Goal: Communication & Community: Answer question/provide support

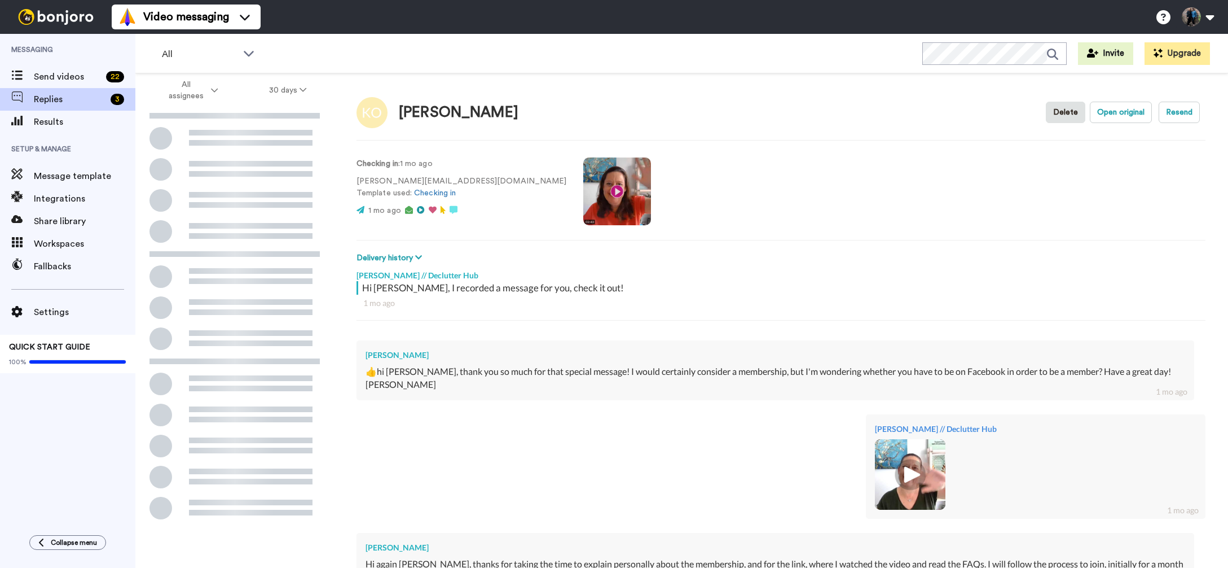
type textarea "x"
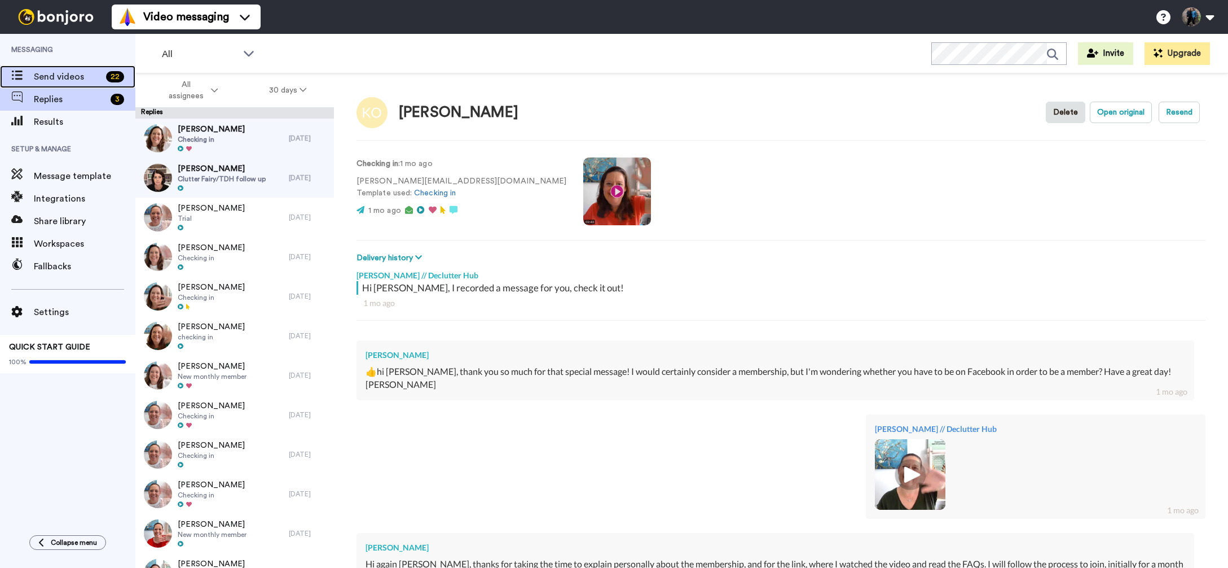
click at [89, 76] on span "Send videos" at bounding box center [68, 77] width 68 height 14
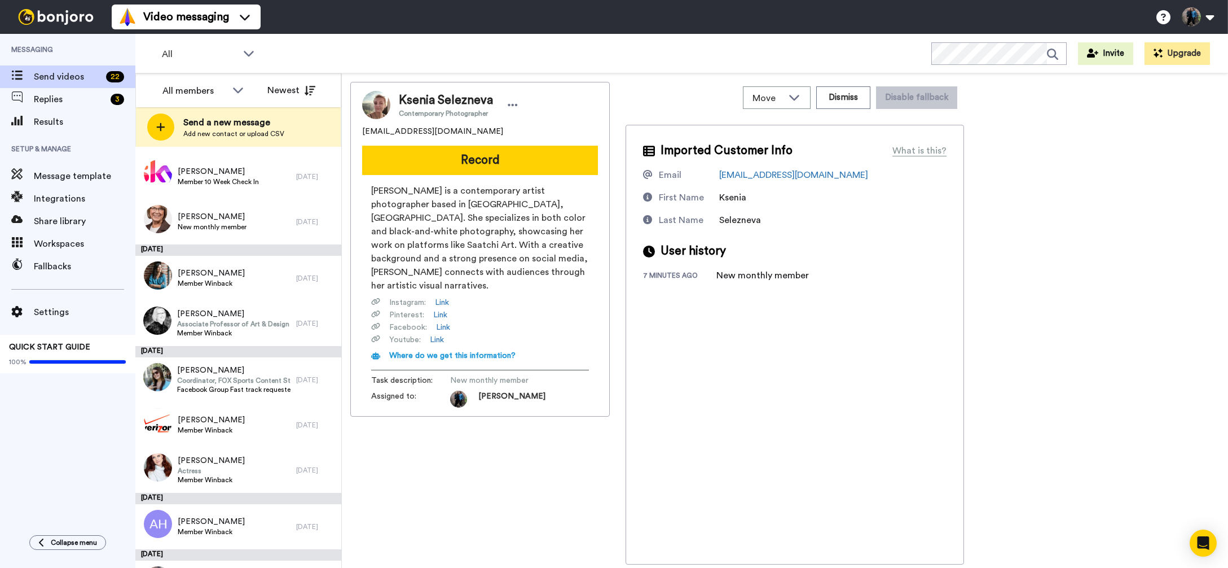
scroll to position [662, 0]
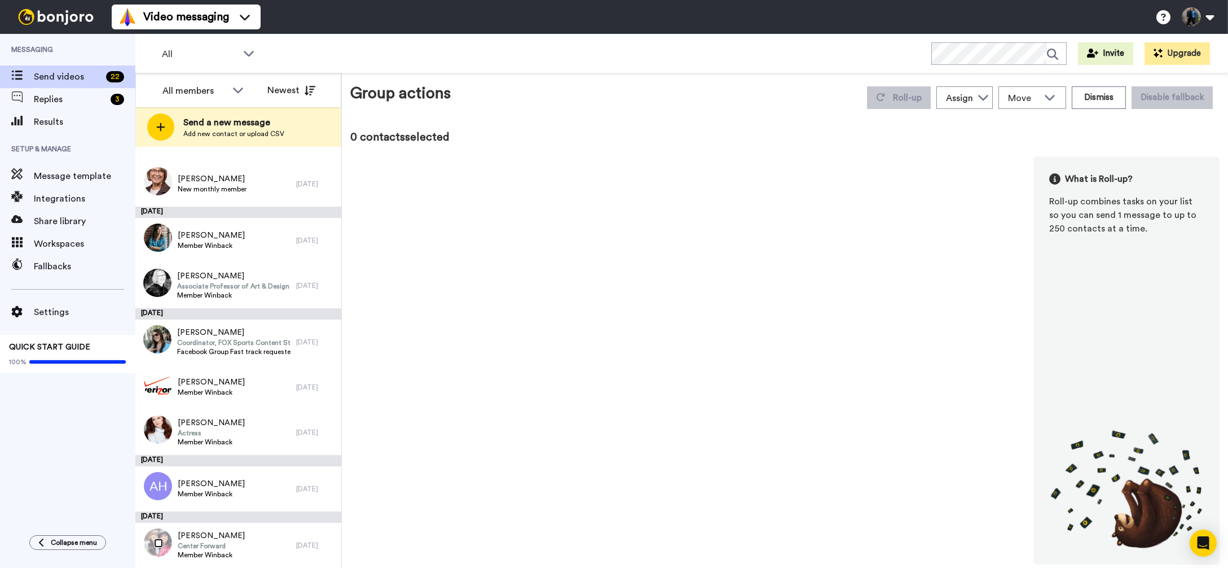
scroll to position [623, 0]
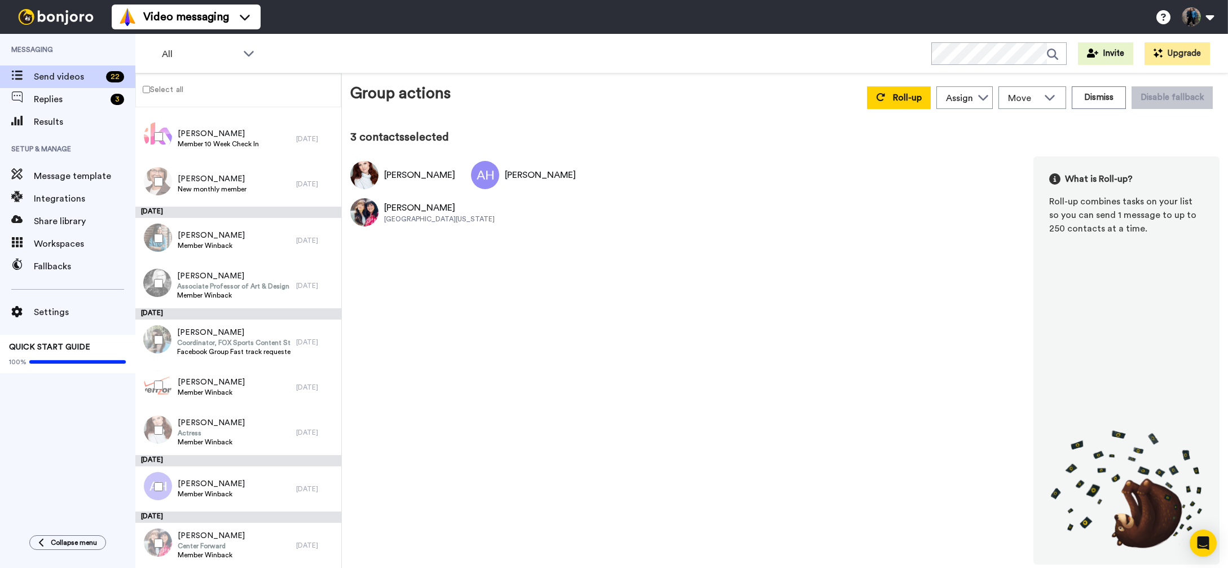
click at [155, 377] on div at bounding box center [156, 384] width 41 height 39
click at [159, 277] on div at bounding box center [156, 282] width 41 height 39
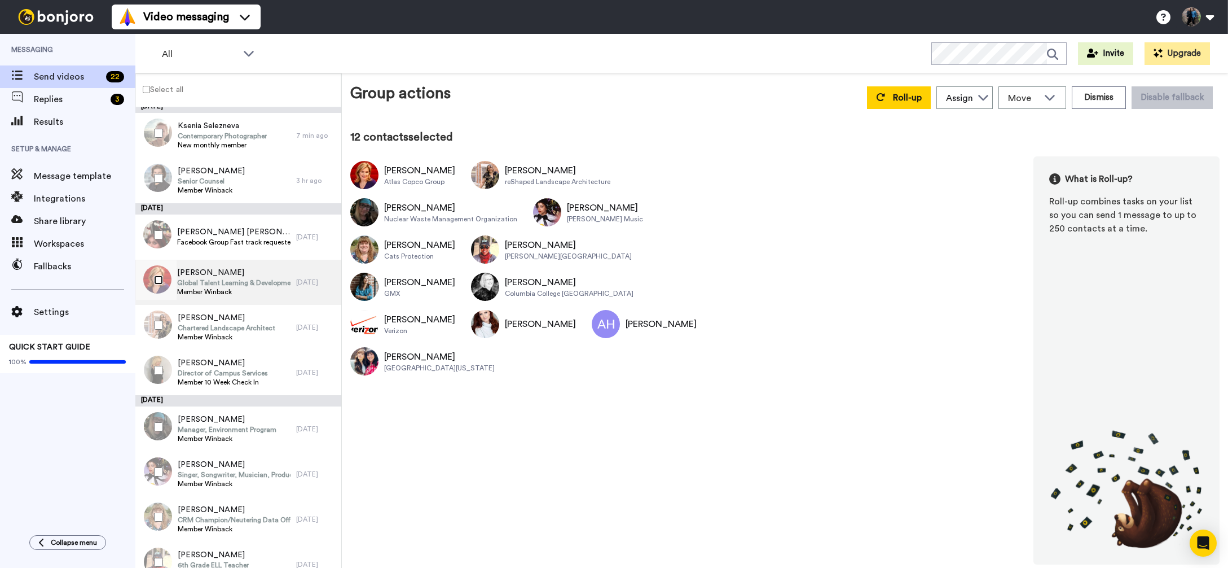
scroll to position [0, 0]
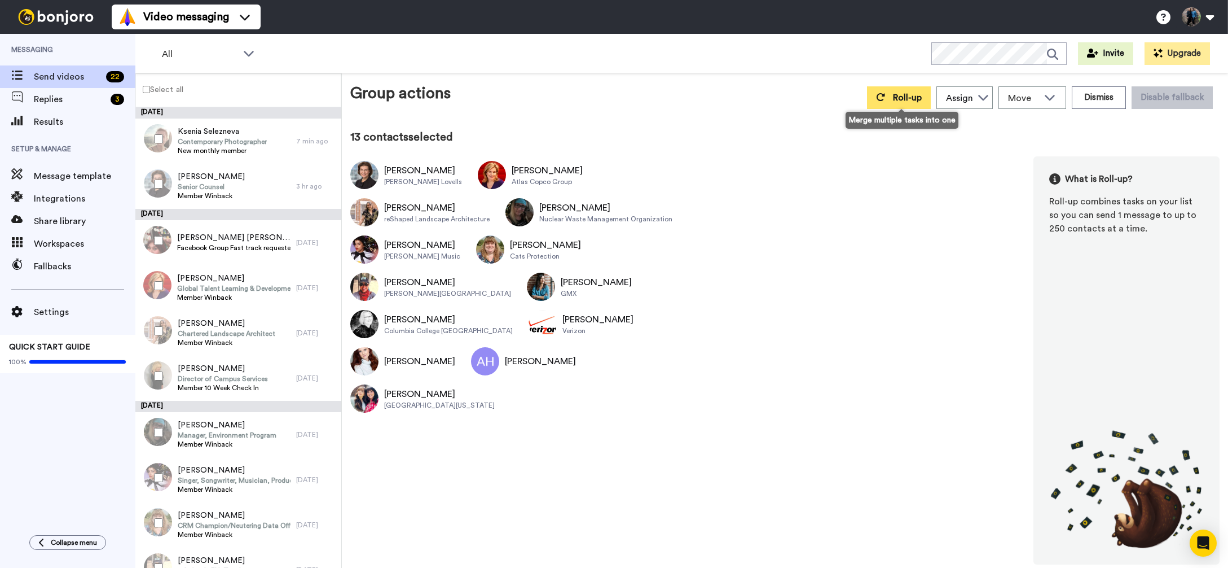
click at [908, 97] on span "Roll-up" at bounding box center [907, 97] width 29 height 9
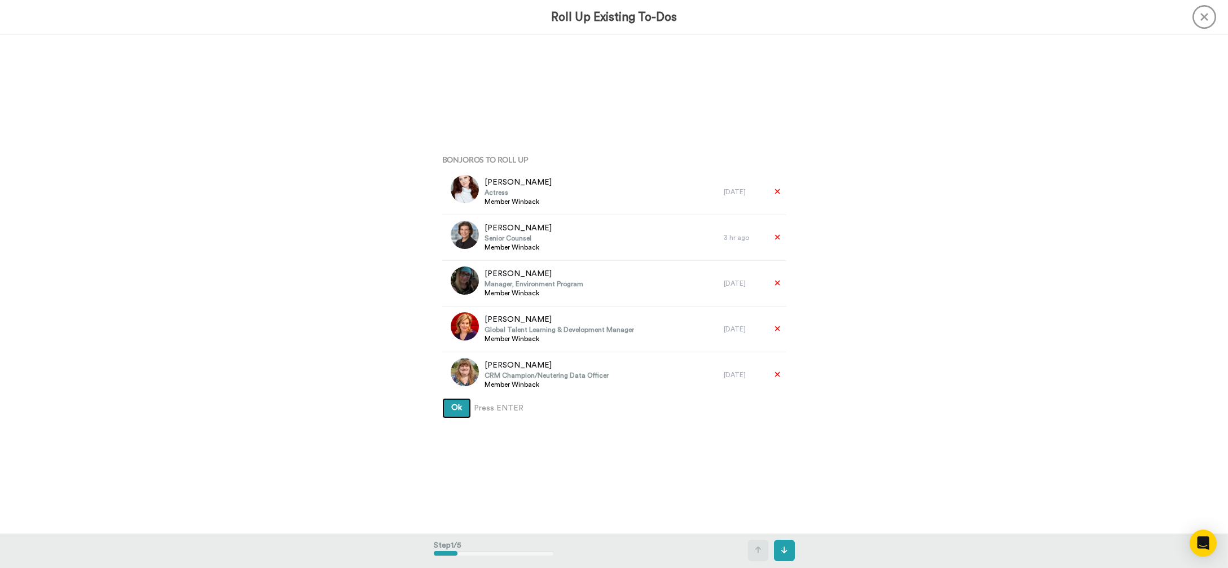
click at [458, 407] on span "Ok" at bounding box center [456, 407] width 11 height 8
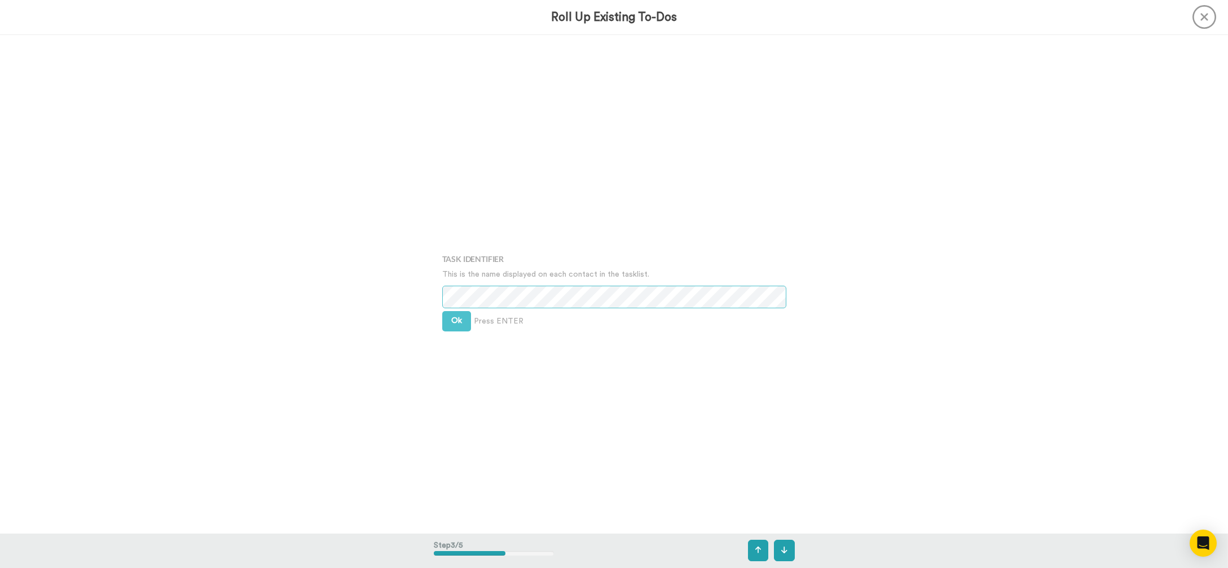
scroll to position [996, 0]
click at [461, 314] on span "Ok" at bounding box center [456, 314] width 11 height 8
click at [457, 306] on span "Ok" at bounding box center [456, 306] width 11 height 8
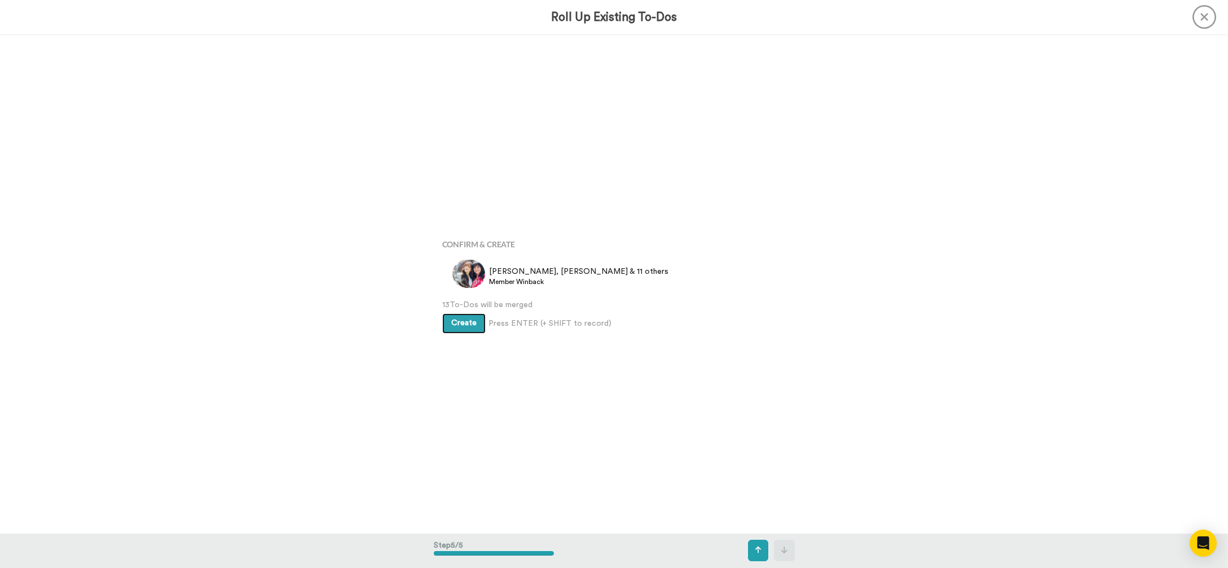
scroll to position [1992, 0]
click at [464, 322] on span "Create" at bounding box center [463, 323] width 25 height 8
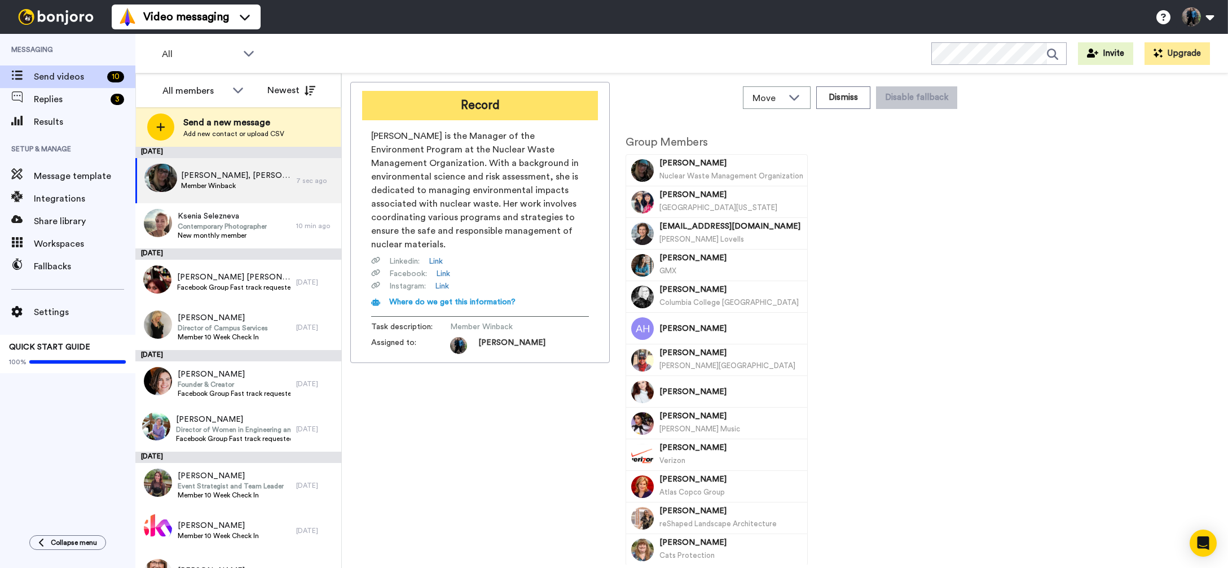
click at [489, 104] on button "Record" at bounding box center [480, 105] width 236 height 29
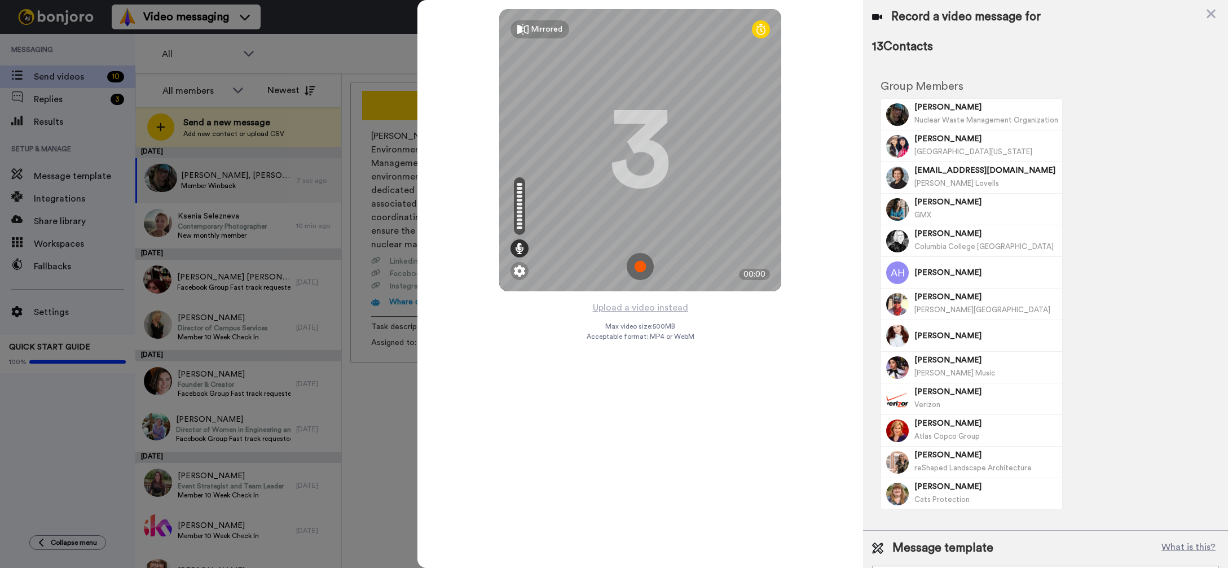
click at [640, 265] on img at bounding box center [640, 266] width 27 height 27
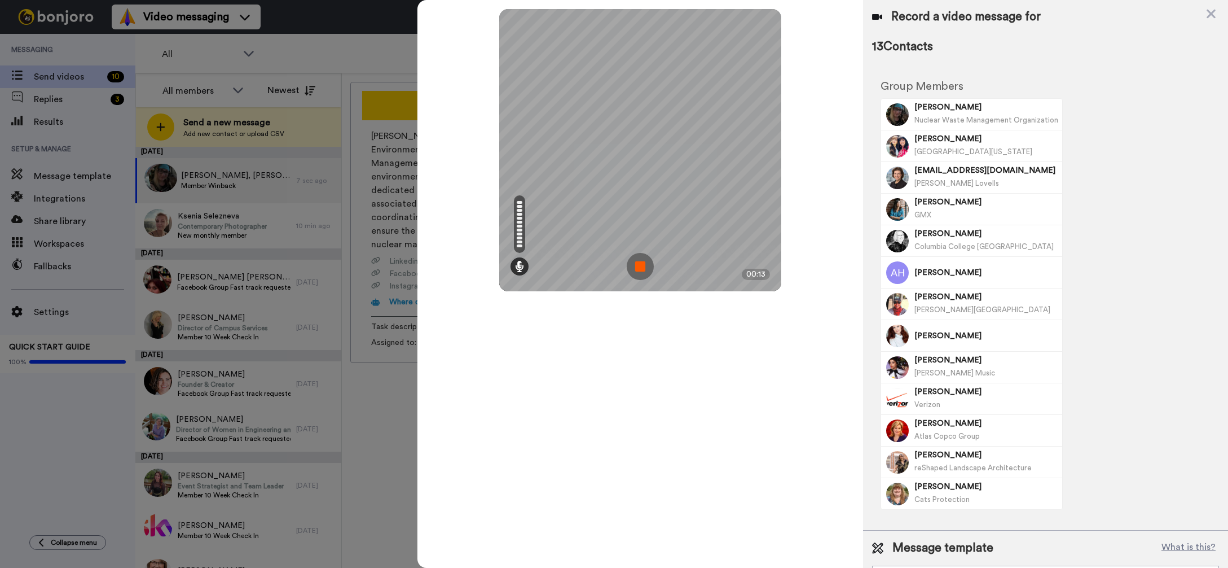
click at [640, 265] on img at bounding box center [640, 266] width 27 height 27
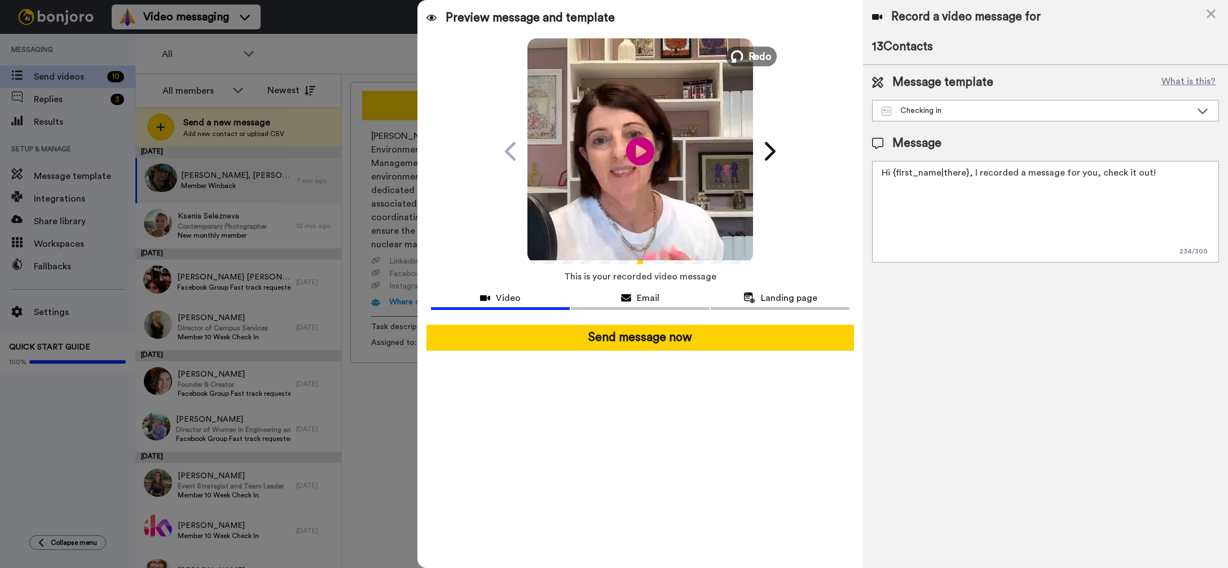
click at [761, 55] on span "Redo" at bounding box center [761, 56] width 24 height 15
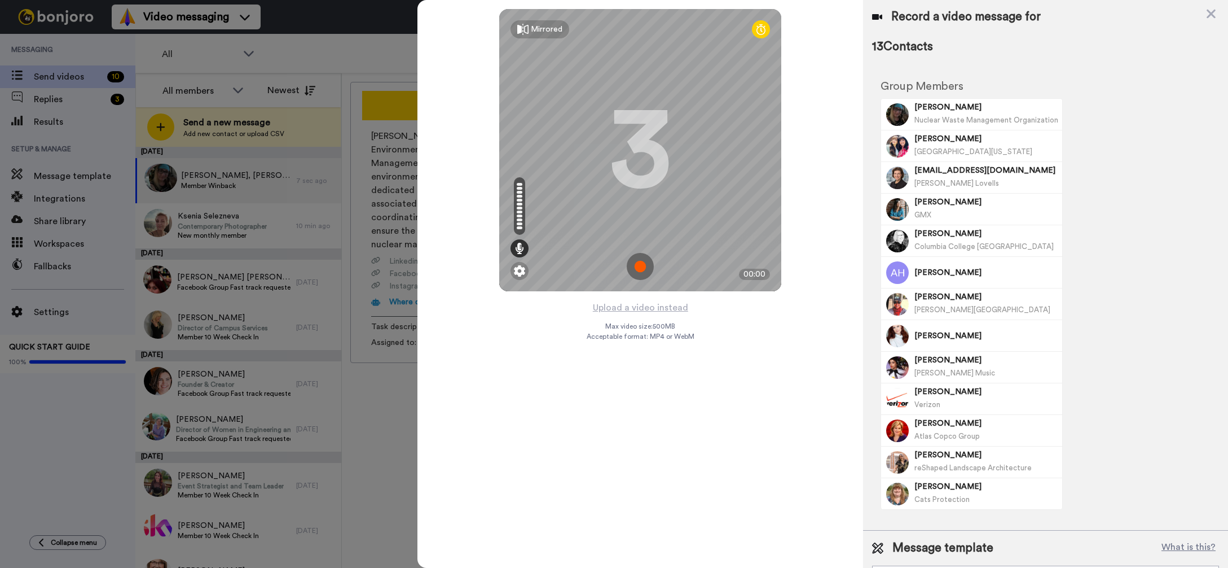
click at [642, 266] on img at bounding box center [640, 266] width 27 height 27
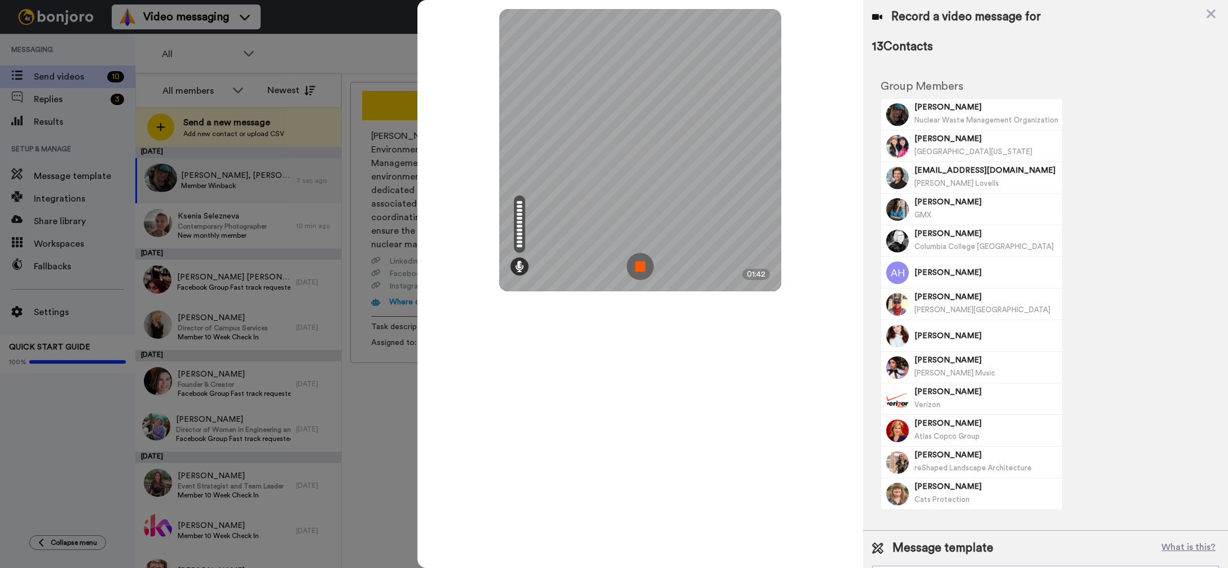
click at [643, 265] on img at bounding box center [640, 266] width 27 height 27
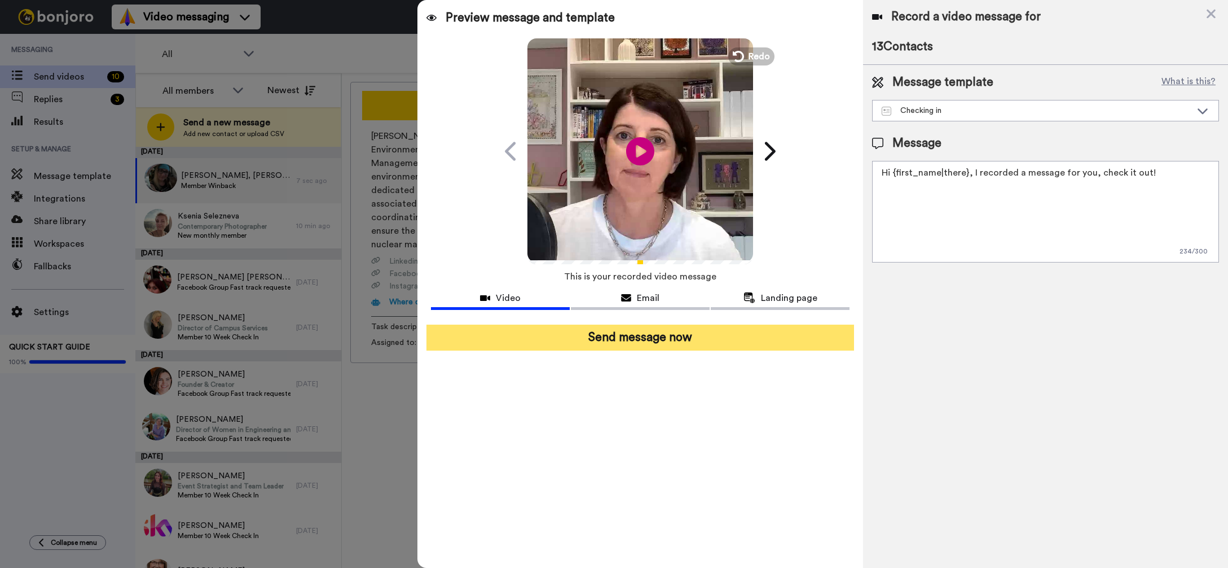
click at [635, 336] on button "Send message now" at bounding box center [640, 337] width 428 height 26
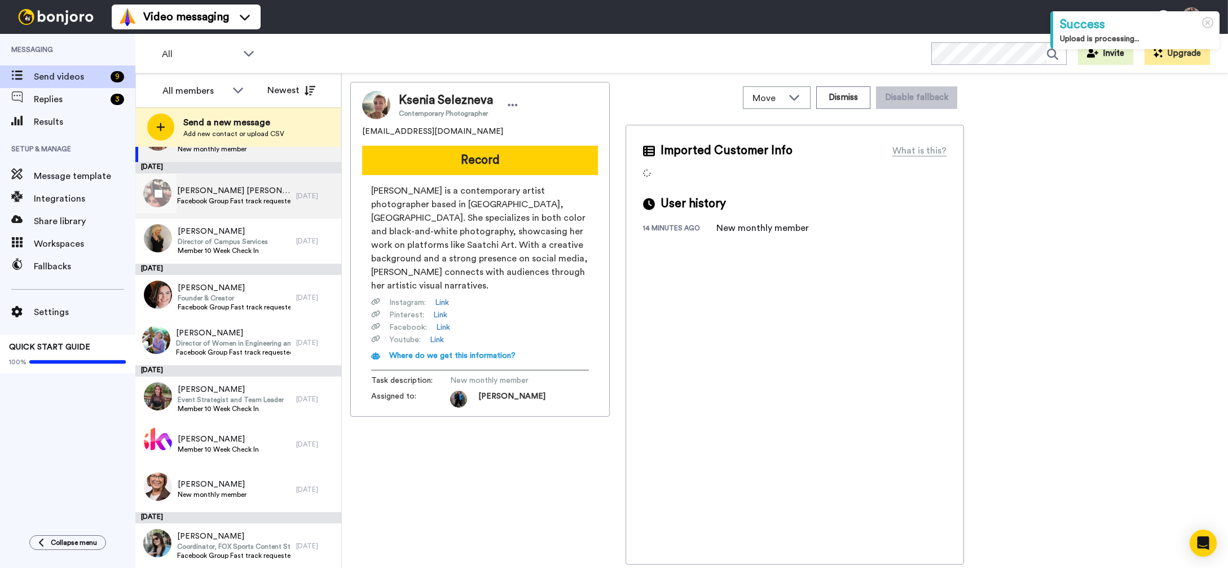
scroll to position [42, 0]
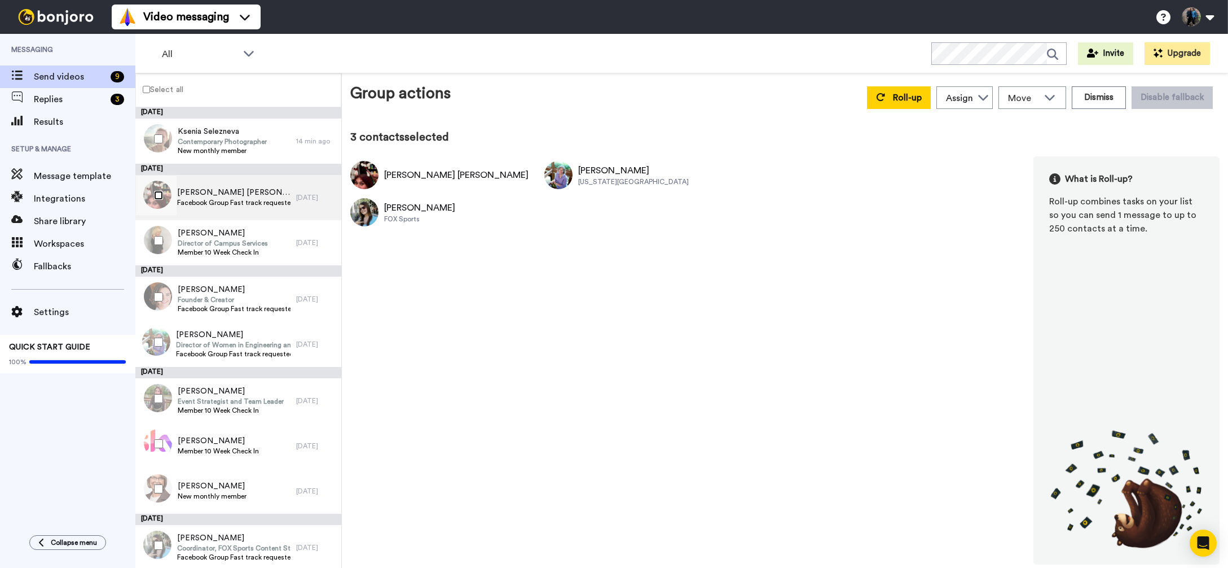
scroll to position [2, 0]
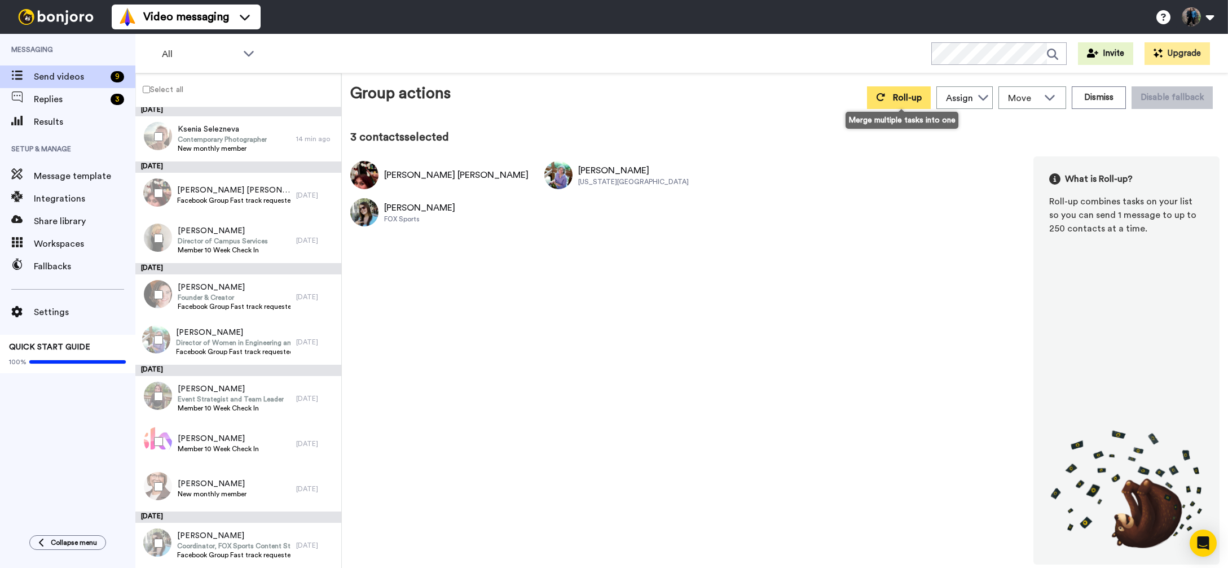
click at [908, 95] on span "Roll-up" at bounding box center [907, 97] width 29 height 9
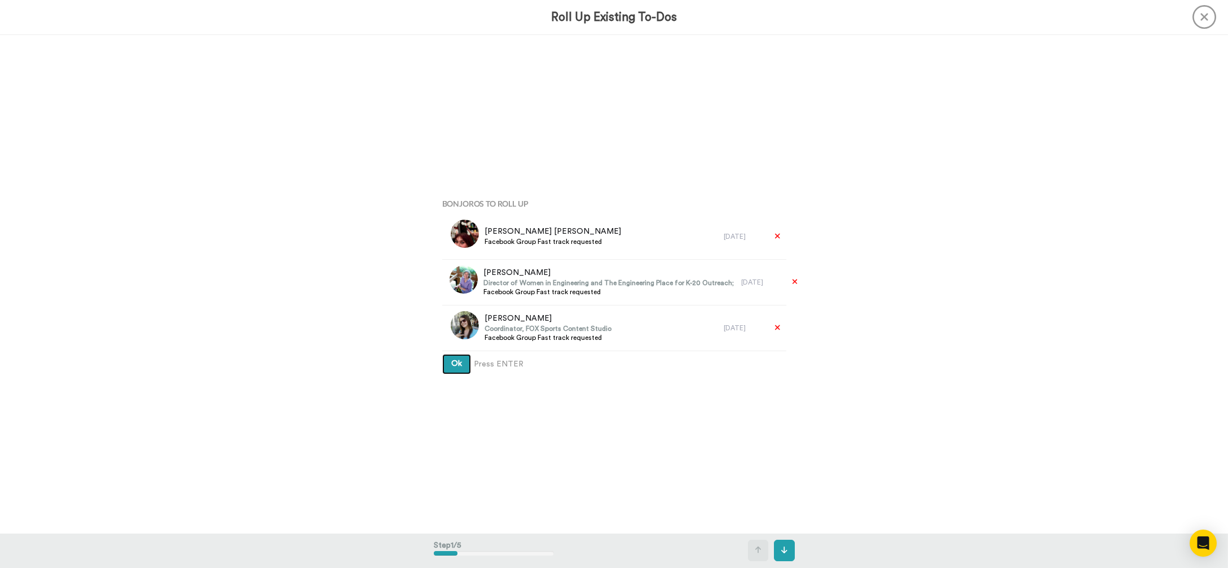
click at [460, 363] on span "Ok" at bounding box center [456, 363] width 11 height 8
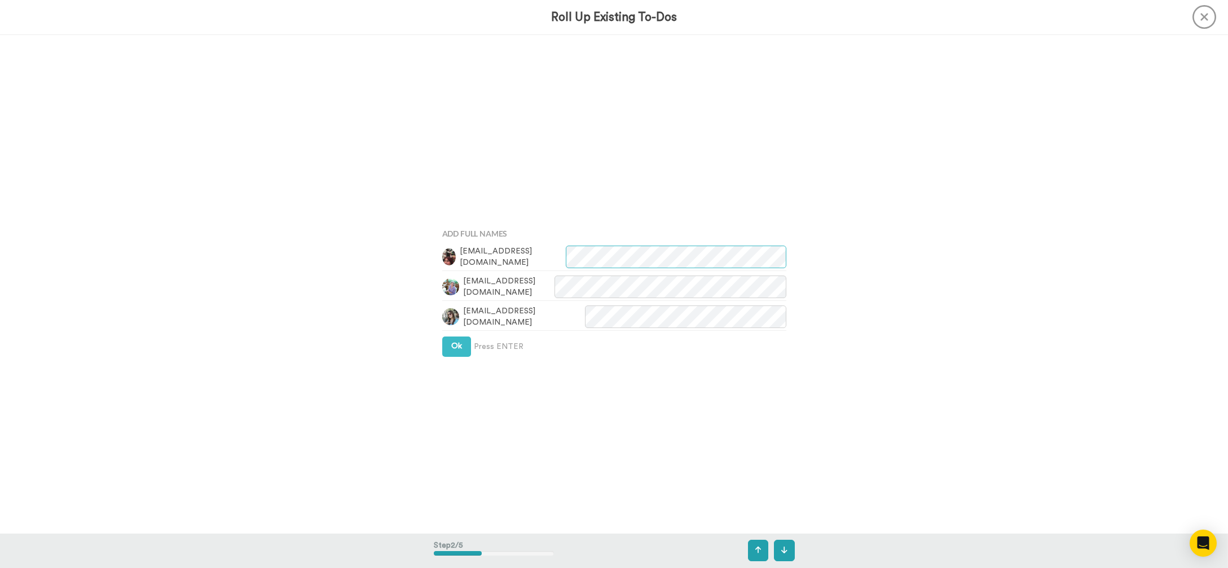
scroll to position [498, 0]
click at [454, 338] on span "Ok" at bounding box center [456, 340] width 11 height 8
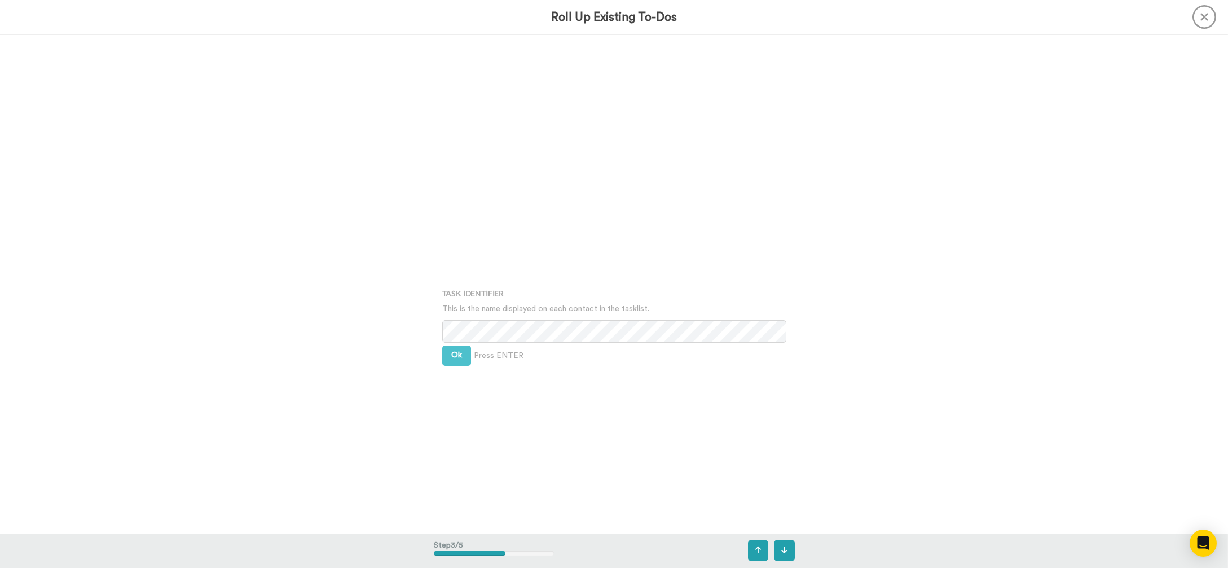
scroll to position [996, 0]
click at [458, 313] on span "Ok" at bounding box center [456, 314] width 11 height 8
click at [458, 305] on span "Ok" at bounding box center [456, 306] width 11 height 8
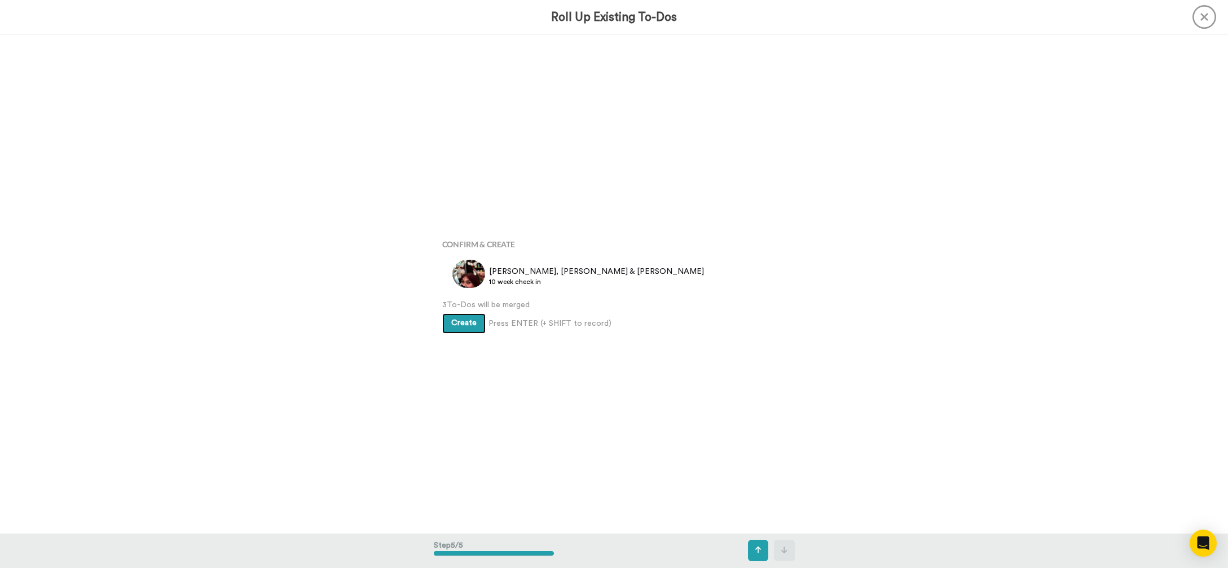
click at [465, 321] on span "Create" at bounding box center [463, 323] width 25 height 8
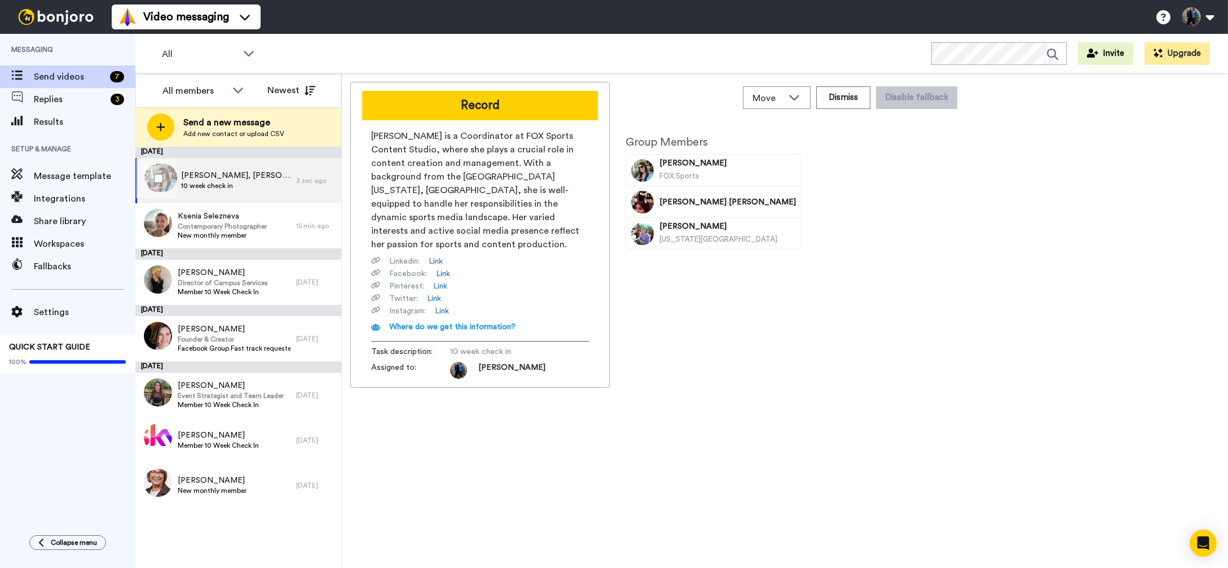
click at [310, 181] on div "3 sec ago" at bounding box center [315, 180] width 39 height 9
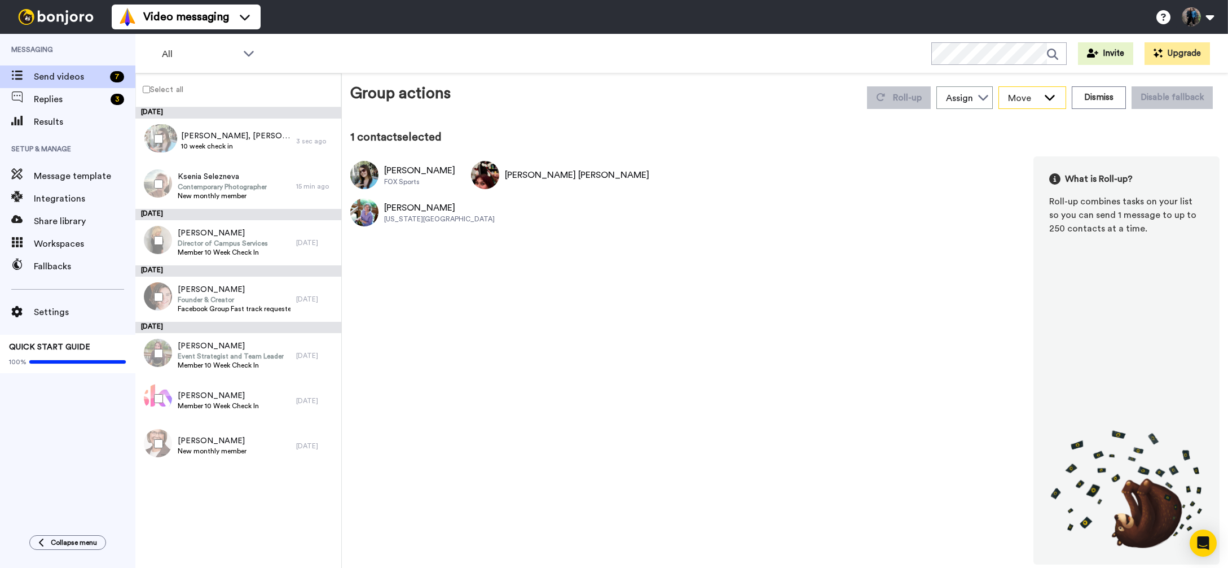
click at [1052, 95] on icon at bounding box center [1050, 96] width 14 height 11
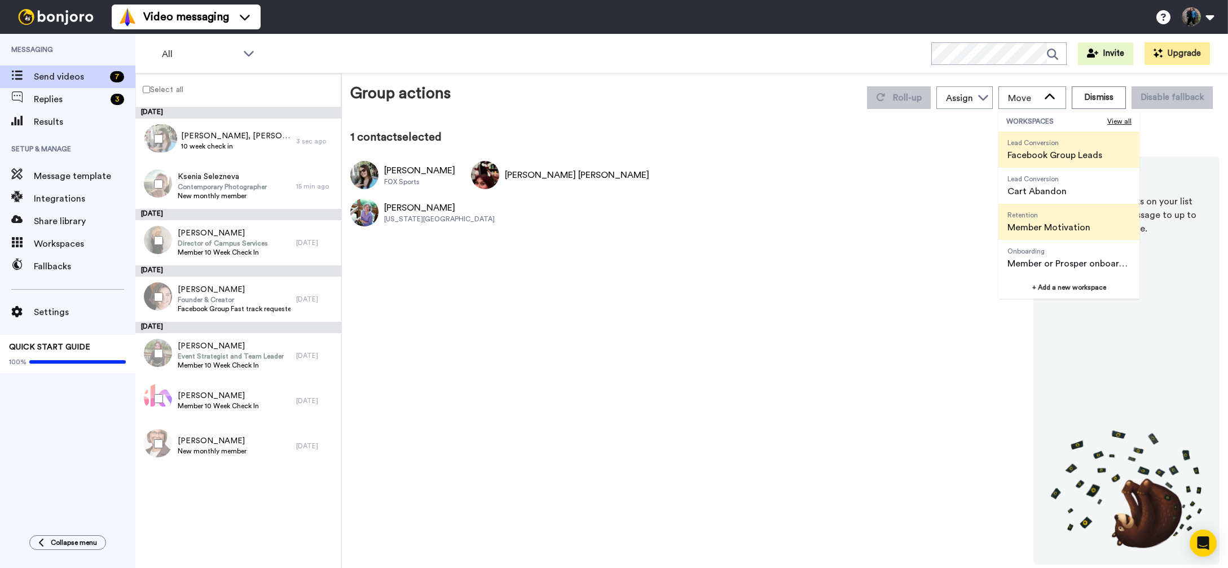
scroll to position [36, 0]
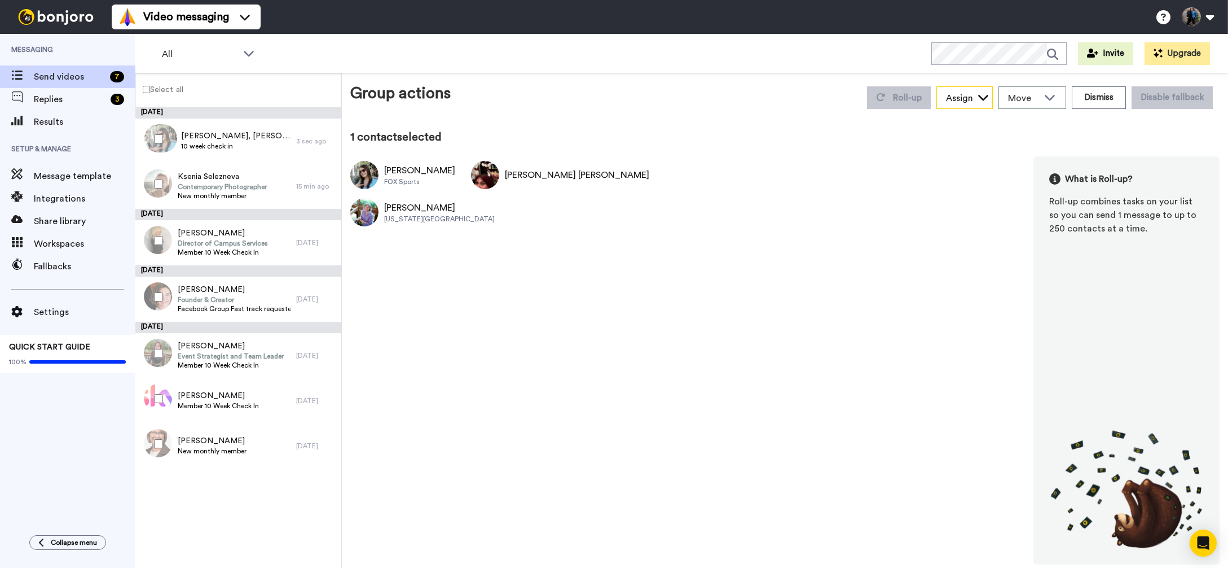
click at [987, 98] on icon at bounding box center [983, 98] width 10 height 6
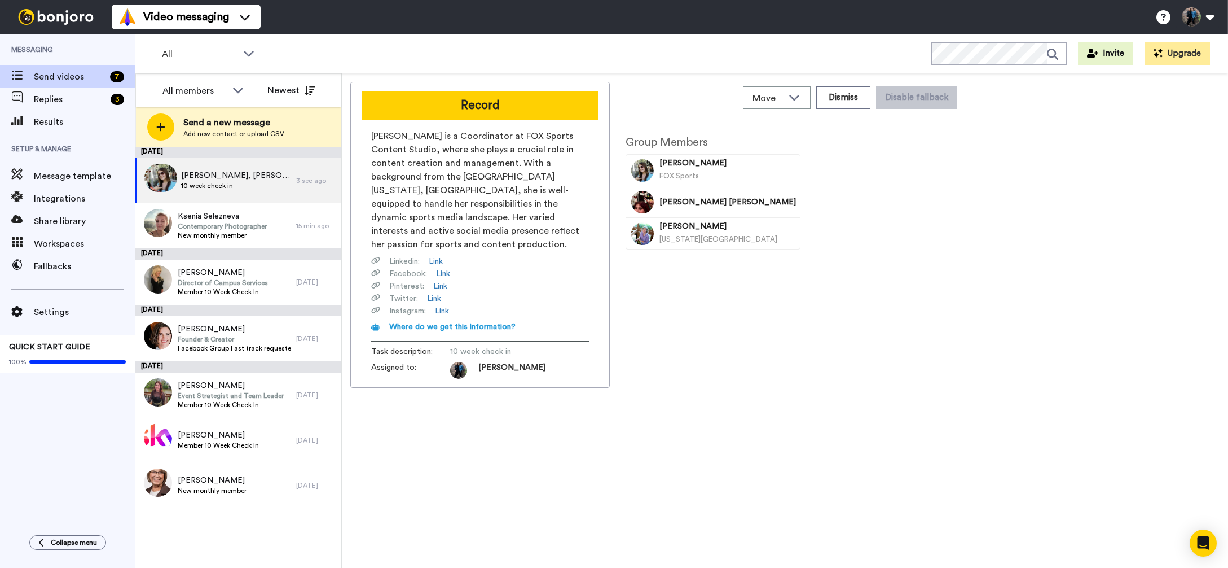
click at [715, 168] on span "[PERSON_NAME]" at bounding box center [727, 162] width 137 height 11
click at [741, 231] on span "[PERSON_NAME]" at bounding box center [727, 226] width 137 height 11
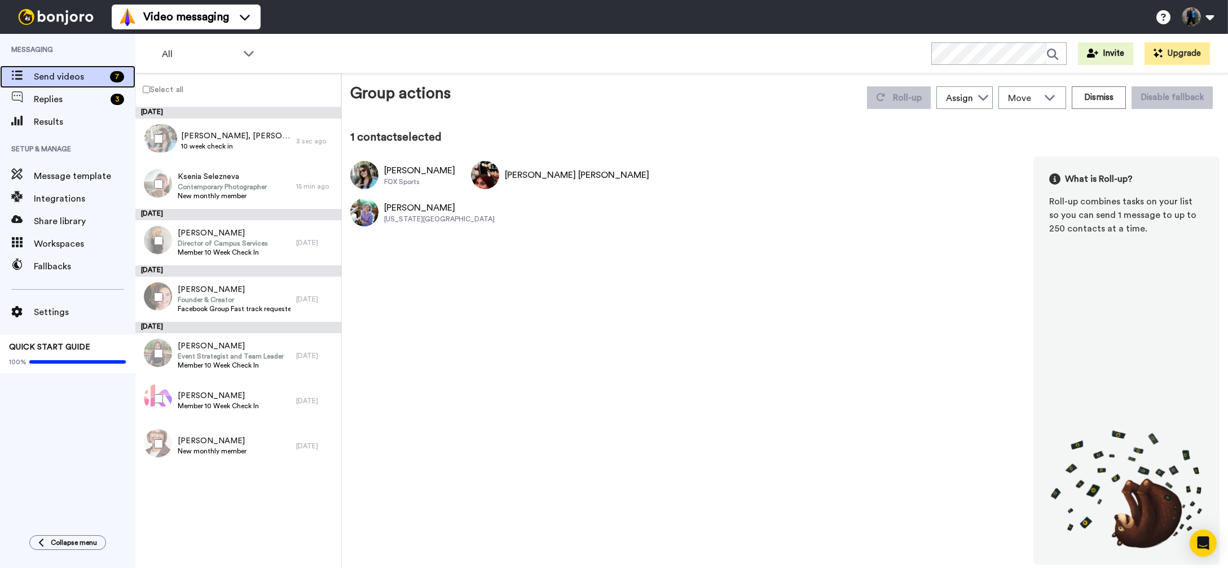
click at [76, 74] on span "Send videos" at bounding box center [70, 77] width 72 height 14
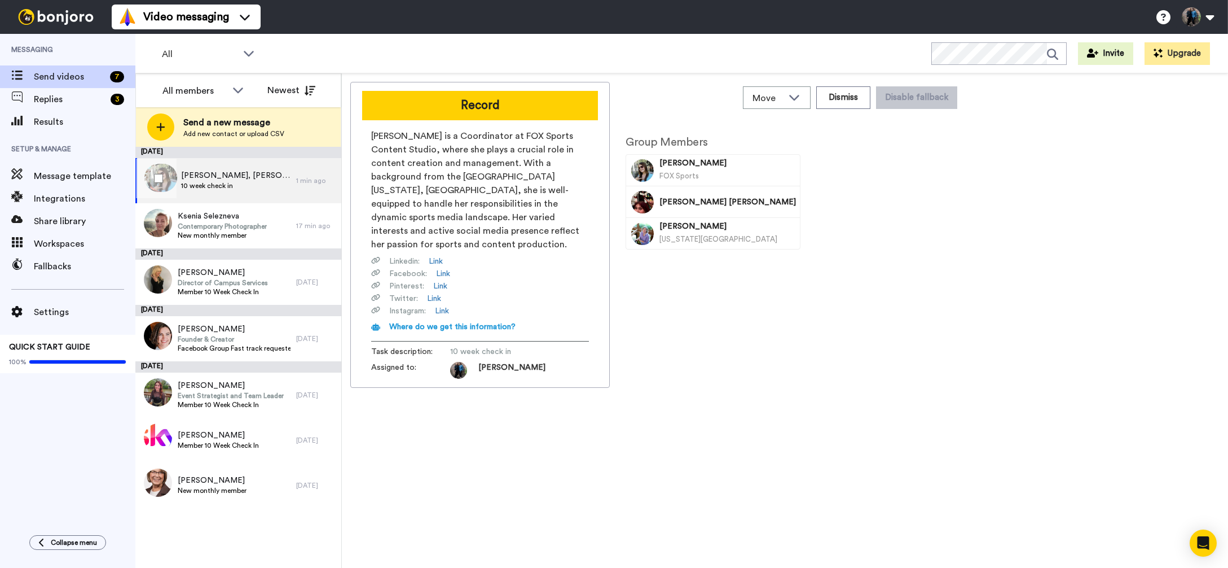
click at [250, 186] on span "10 week check in" at bounding box center [235, 185] width 109 height 9
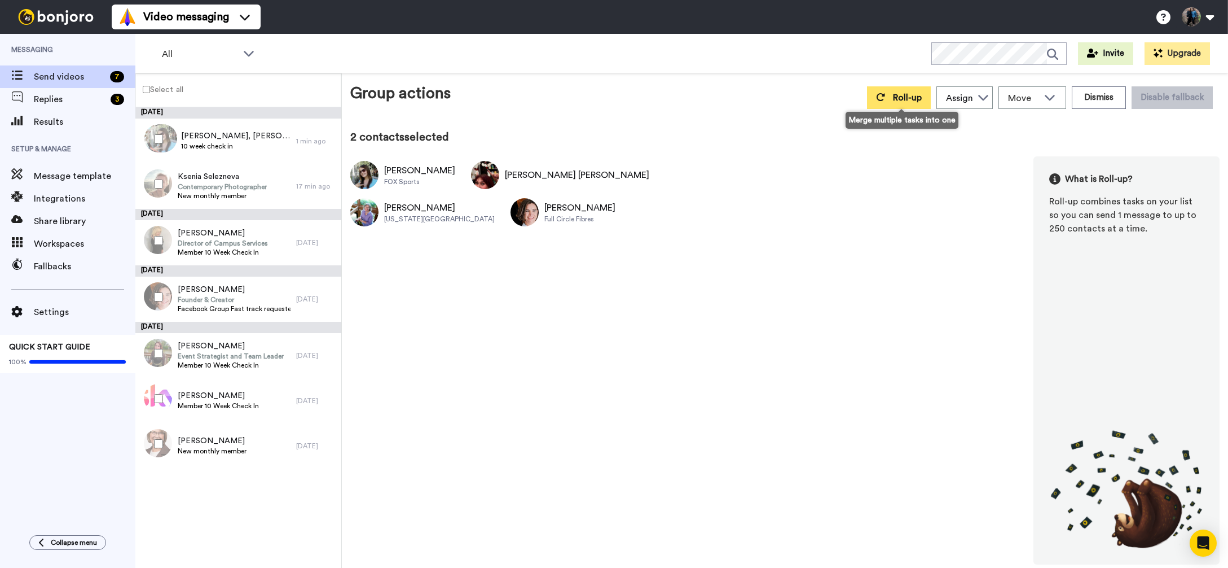
click at [899, 95] on span "Roll-up" at bounding box center [907, 97] width 29 height 9
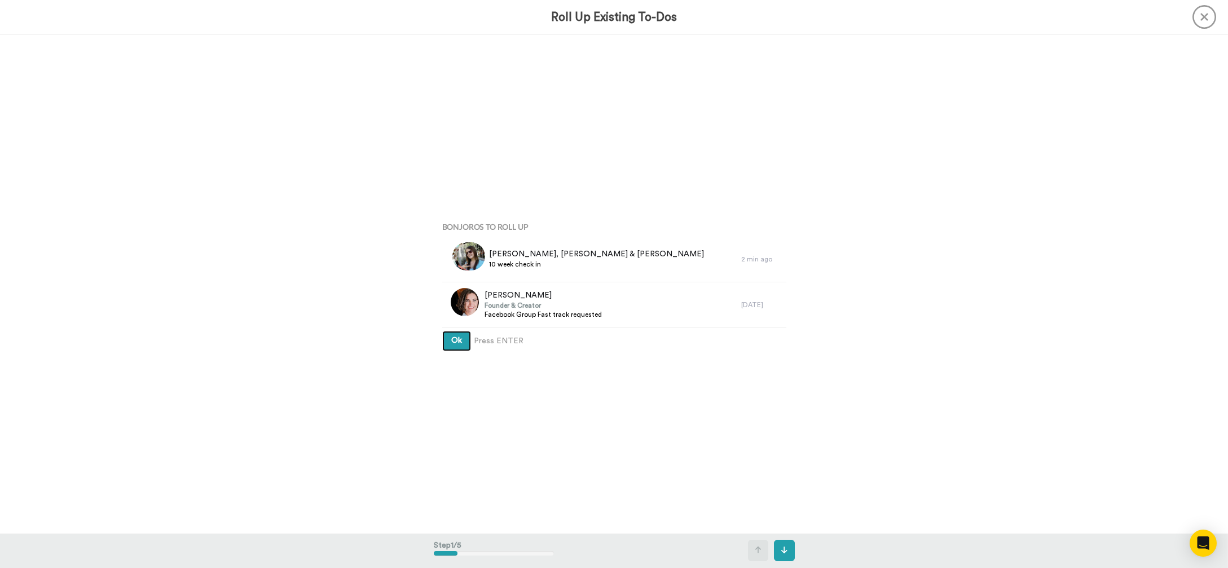
click at [456, 339] on span "Ok" at bounding box center [456, 340] width 11 height 8
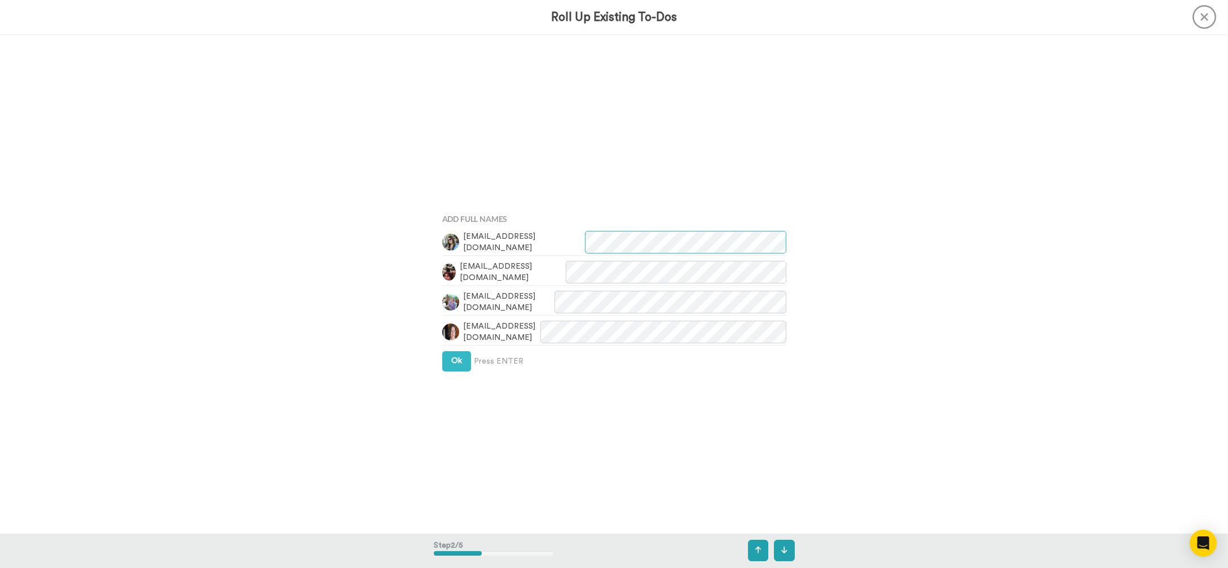
scroll to position [498, 0]
click at [456, 354] on span "Ok" at bounding box center [456, 354] width 11 height 8
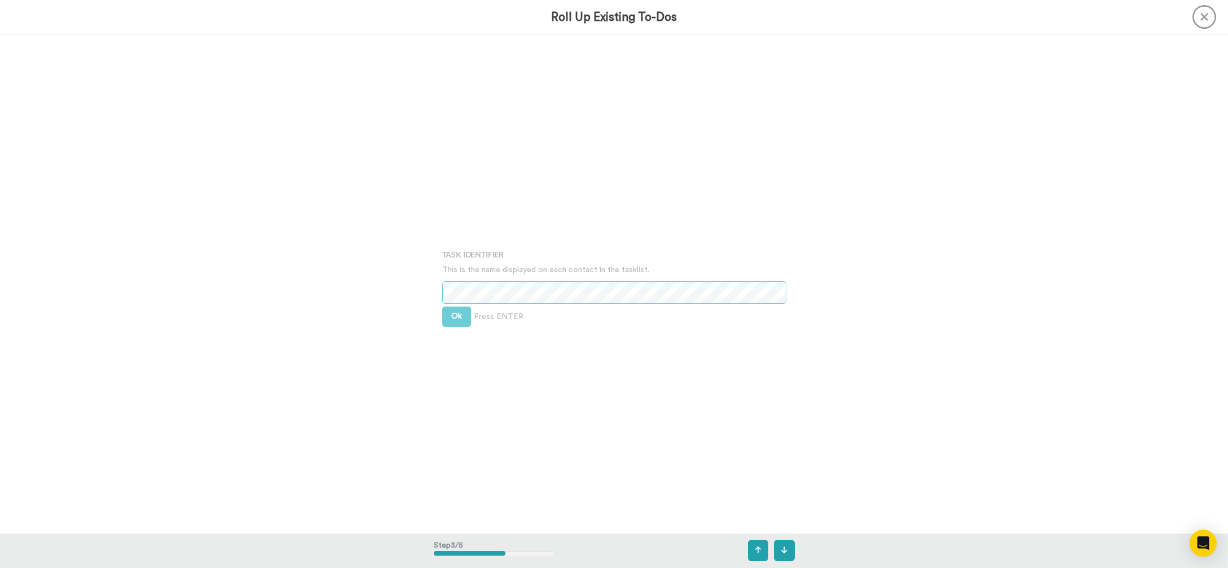
scroll to position [996, 0]
click at [460, 314] on span "Ok" at bounding box center [456, 314] width 11 height 8
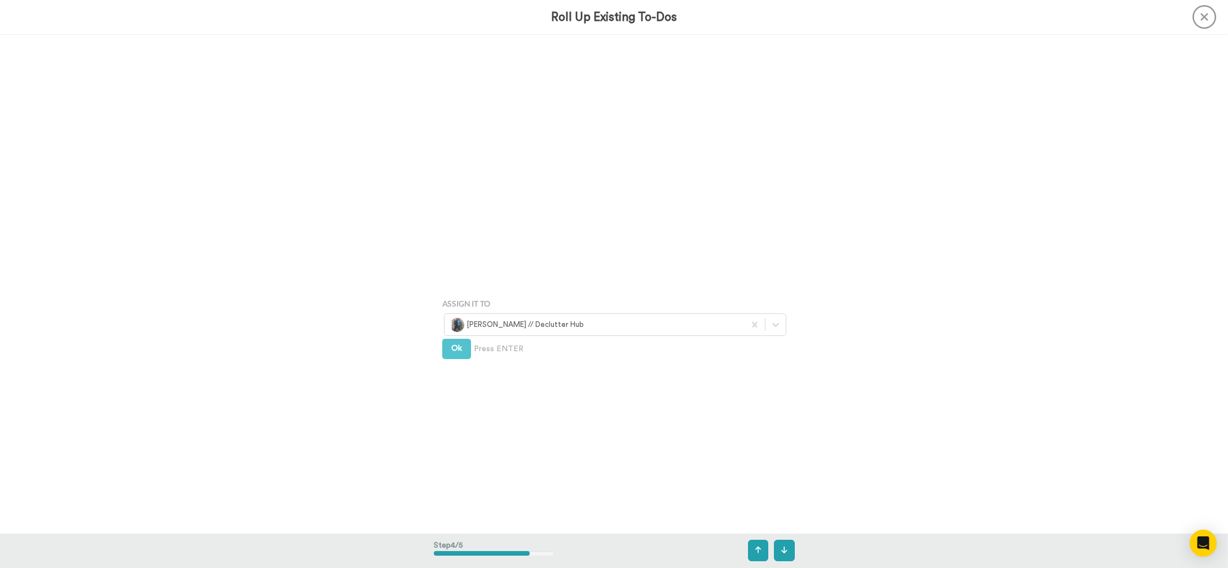
scroll to position [1494, 0]
click at [456, 305] on span "Ok" at bounding box center [456, 306] width 11 height 8
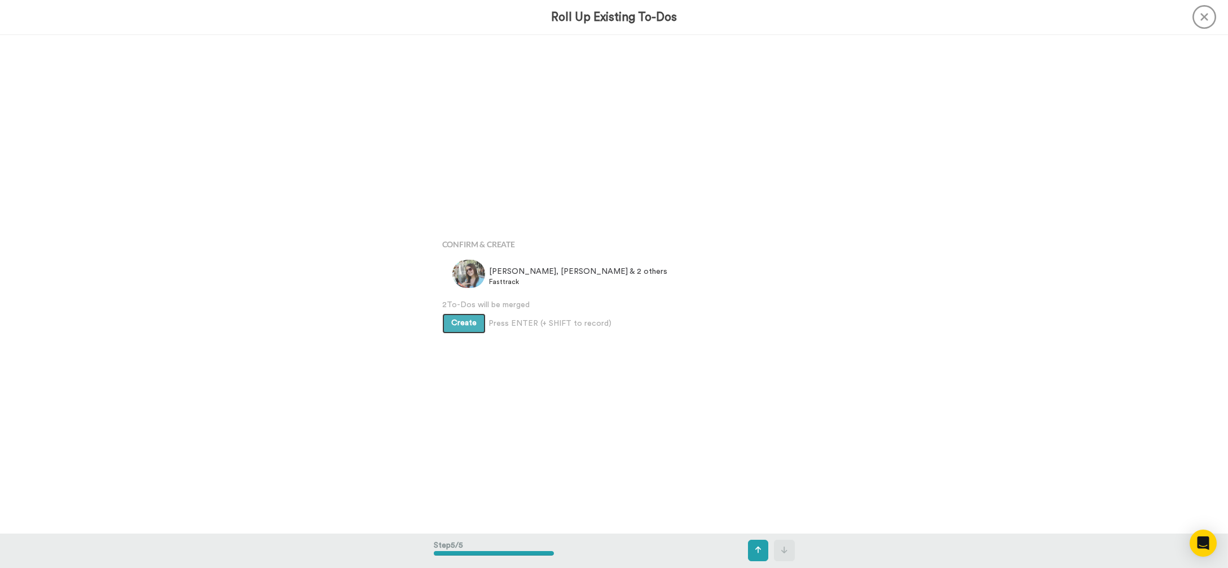
scroll to position [1992, 0]
click at [458, 323] on span "Create" at bounding box center [463, 323] width 25 height 8
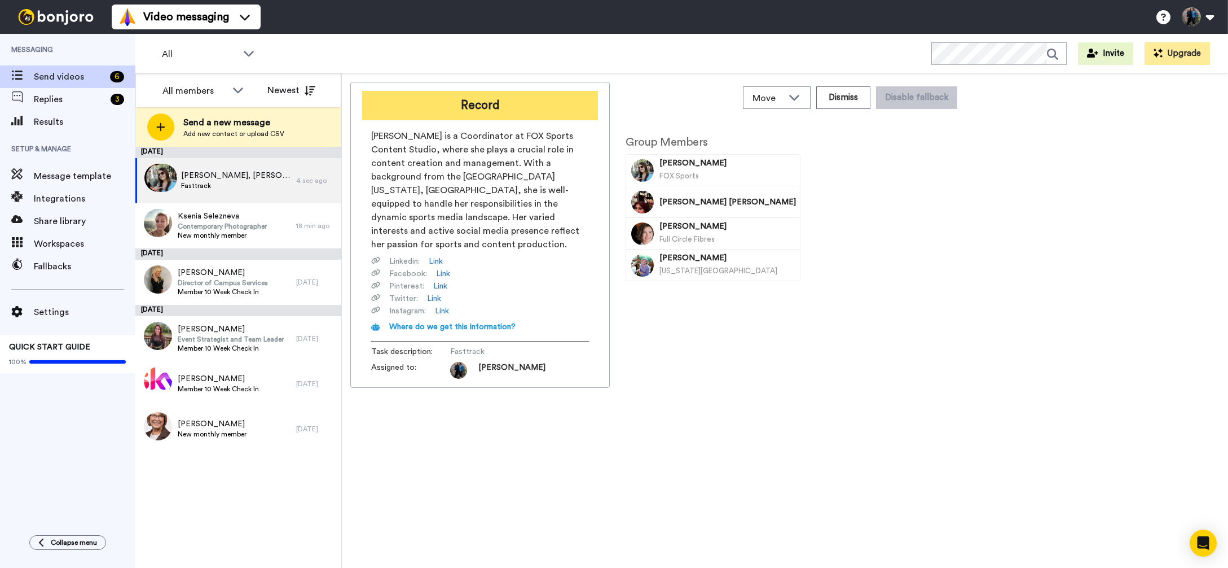
click at [480, 104] on button "Record" at bounding box center [480, 105] width 236 height 29
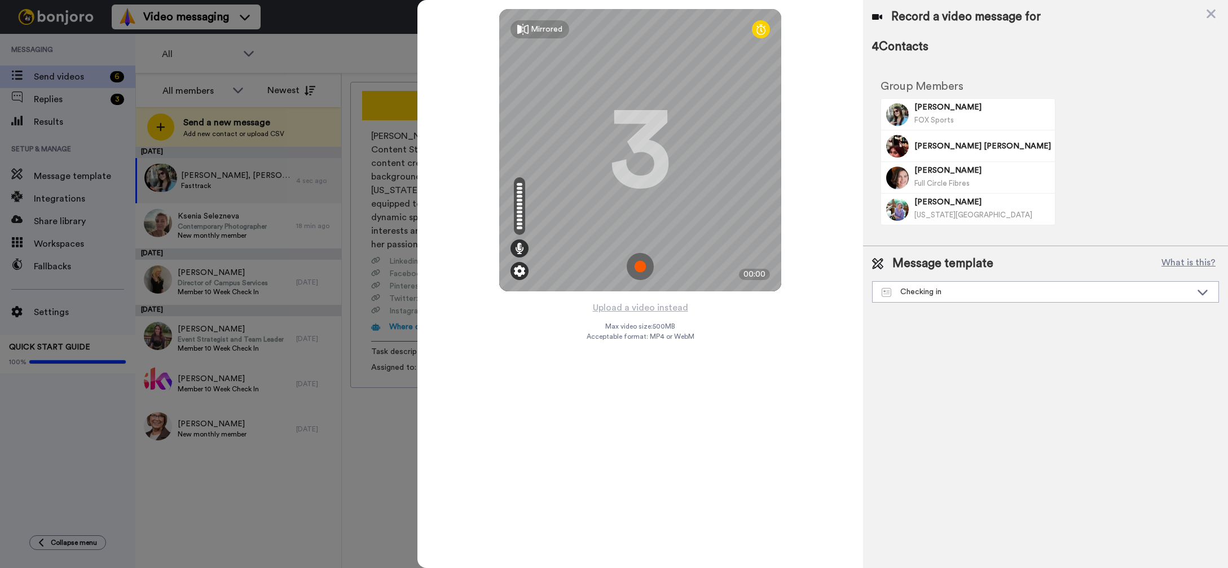
click at [522, 273] on img at bounding box center [519, 270] width 11 height 11
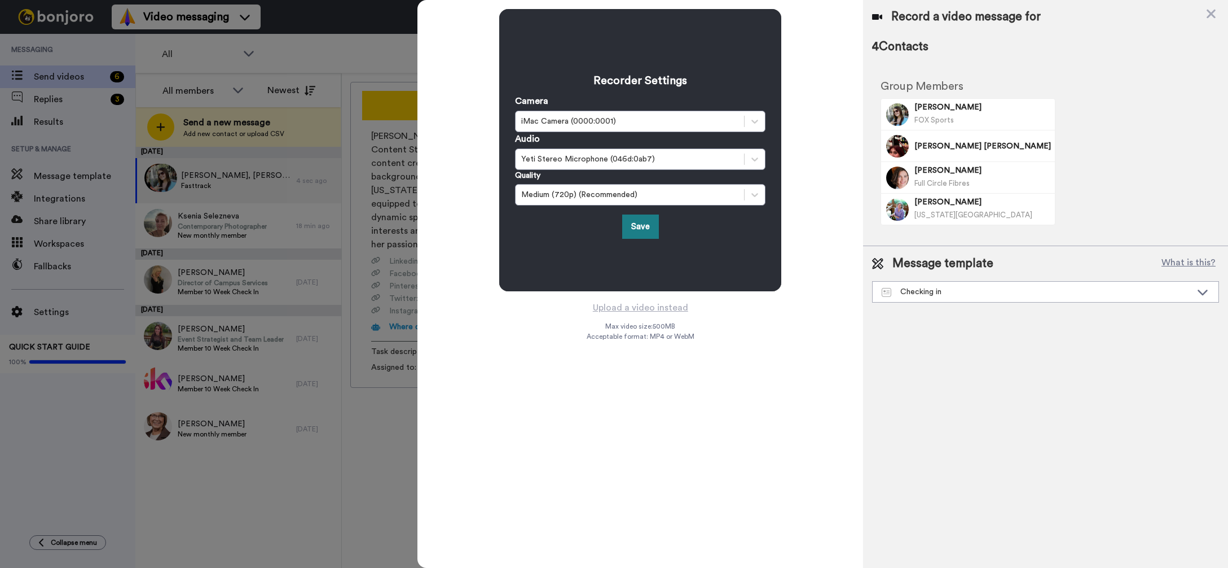
click at [639, 228] on button "Save" at bounding box center [640, 226] width 37 height 24
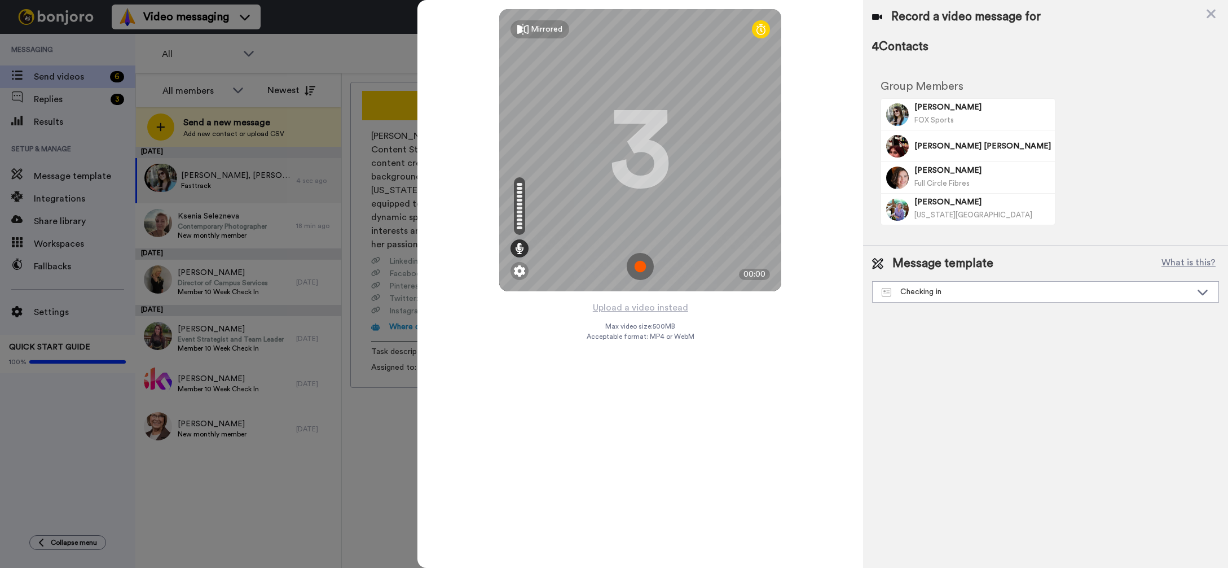
click at [640, 266] on img at bounding box center [640, 266] width 27 height 27
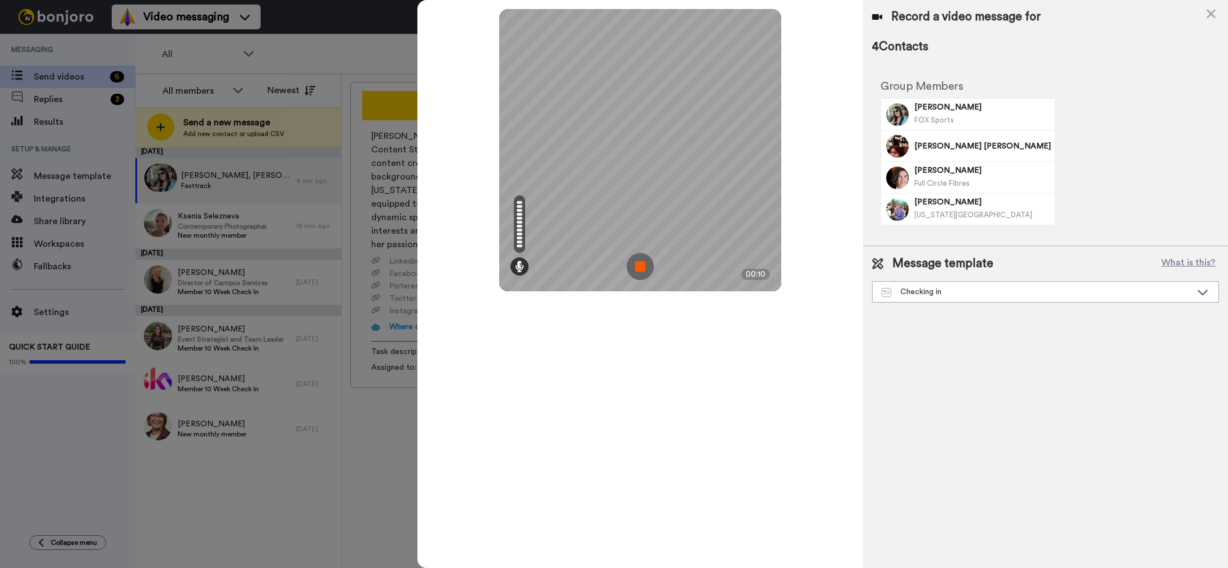
click at [640, 266] on img at bounding box center [640, 266] width 27 height 27
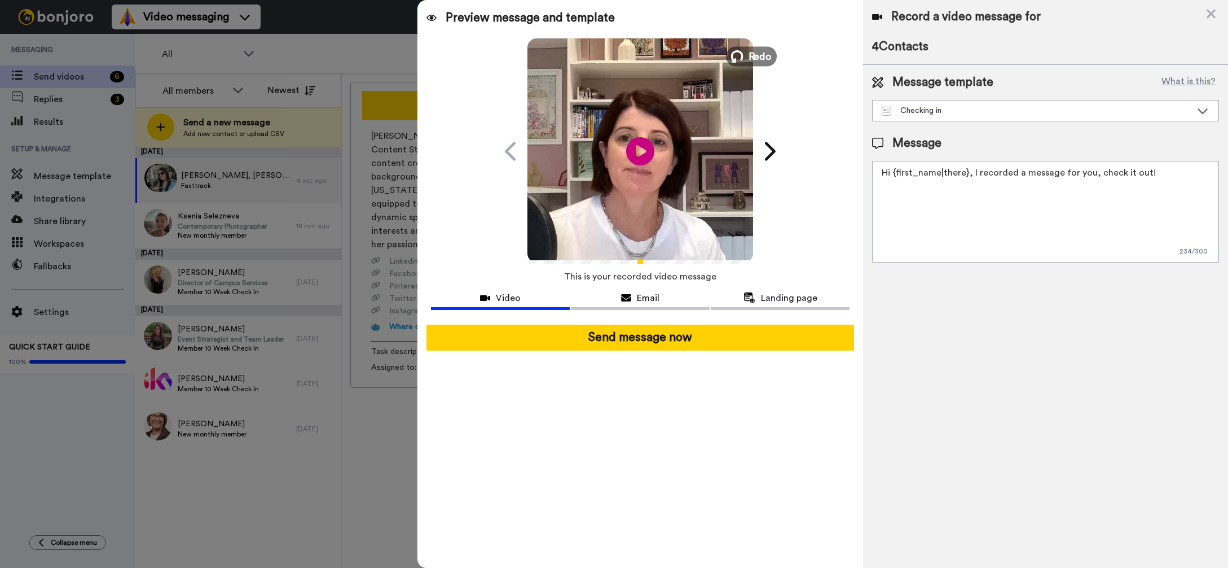
click at [756, 56] on span "Redo" at bounding box center [761, 56] width 24 height 15
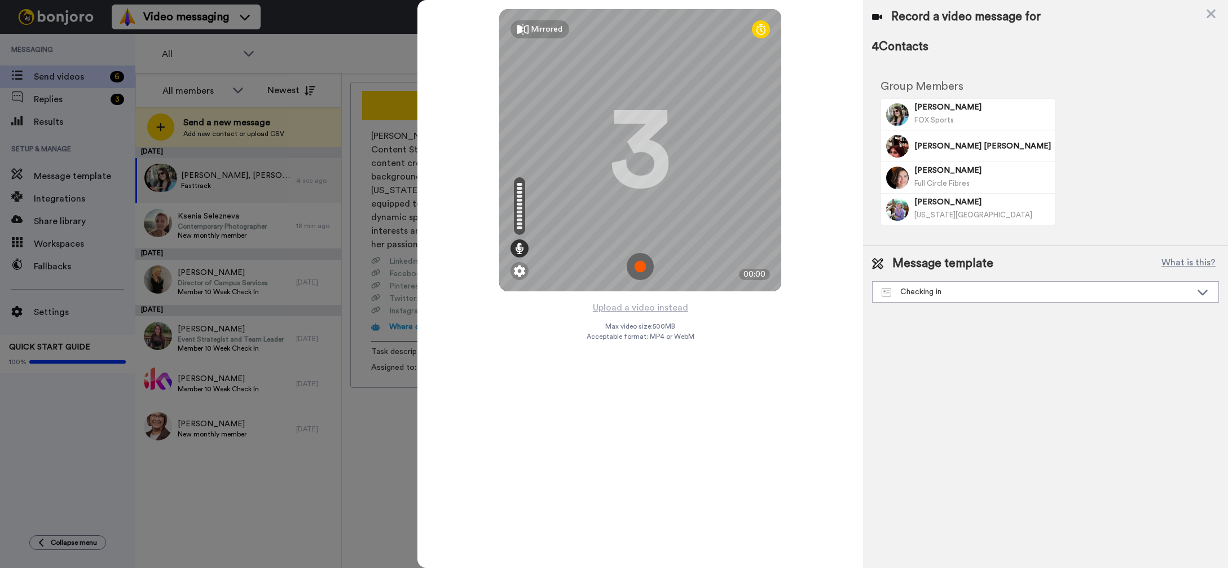
click at [641, 266] on img at bounding box center [640, 266] width 27 height 27
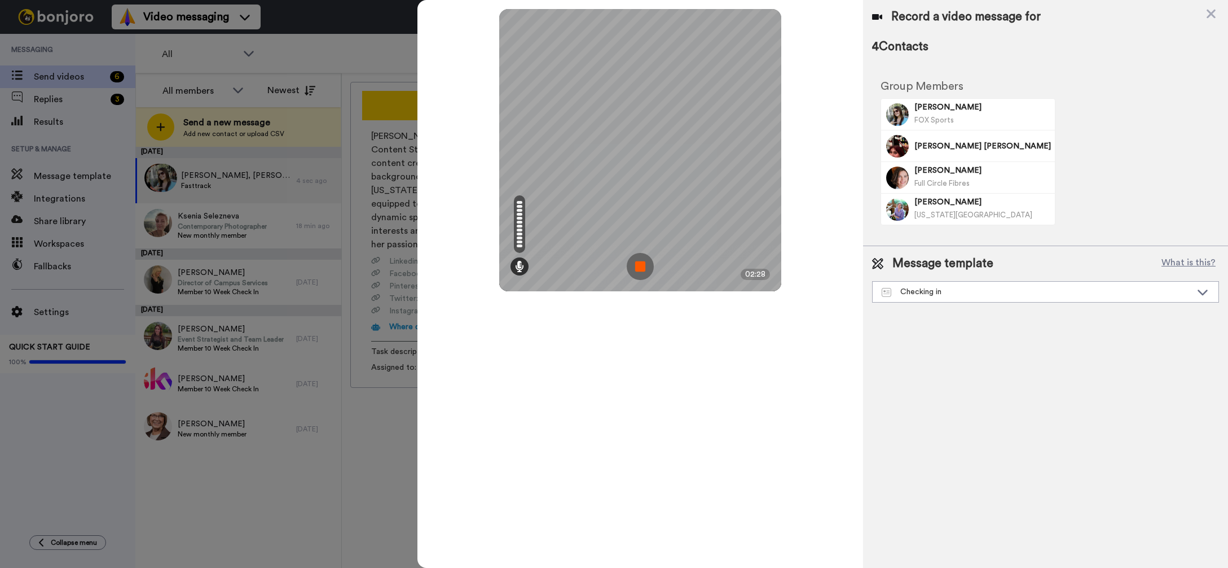
click at [643, 267] on img at bounding box center [640, 266] width 27 height 27
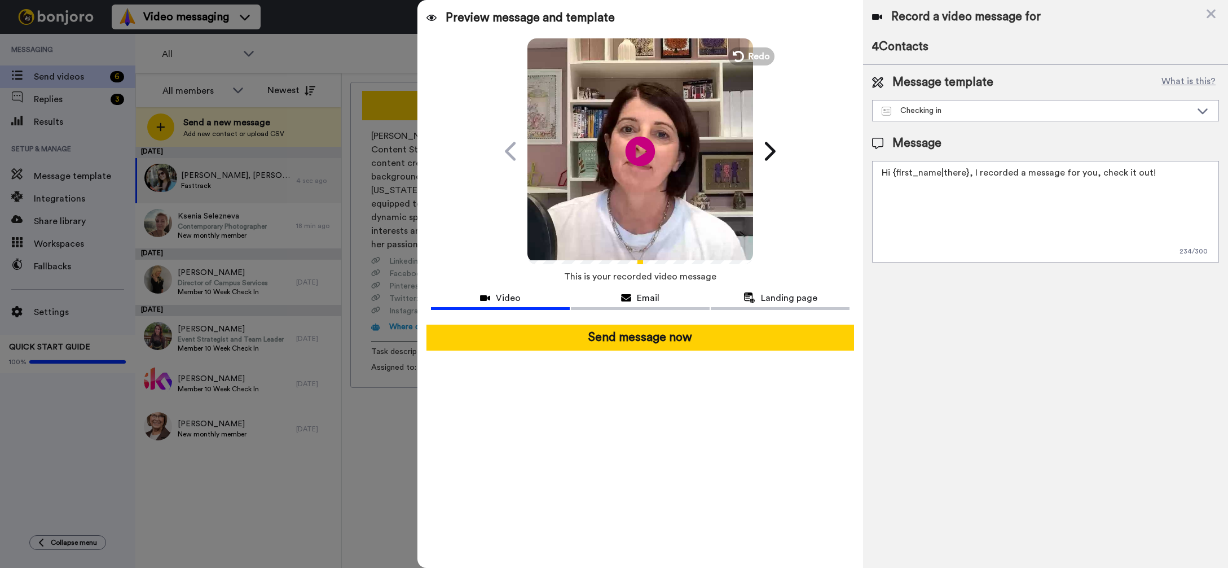
click at [644, 151] on icon "Play/Pause" at bounding box center [641, 151] width 30 height 54
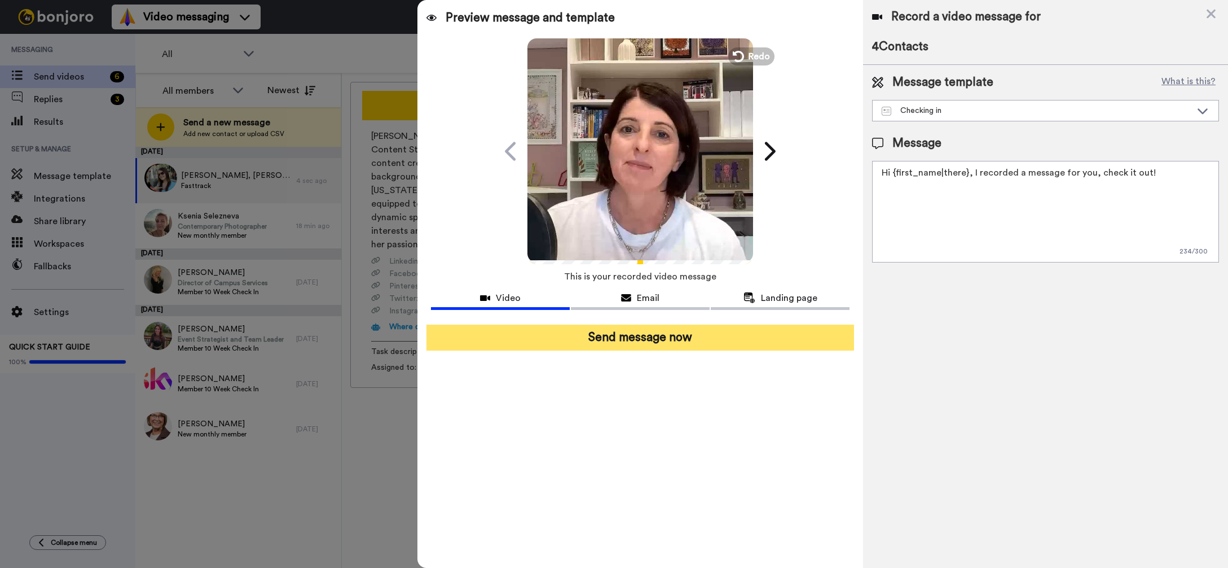
click at [613, 335] on button "Send message now" at bounding box center [640, 337] width 428 height 26
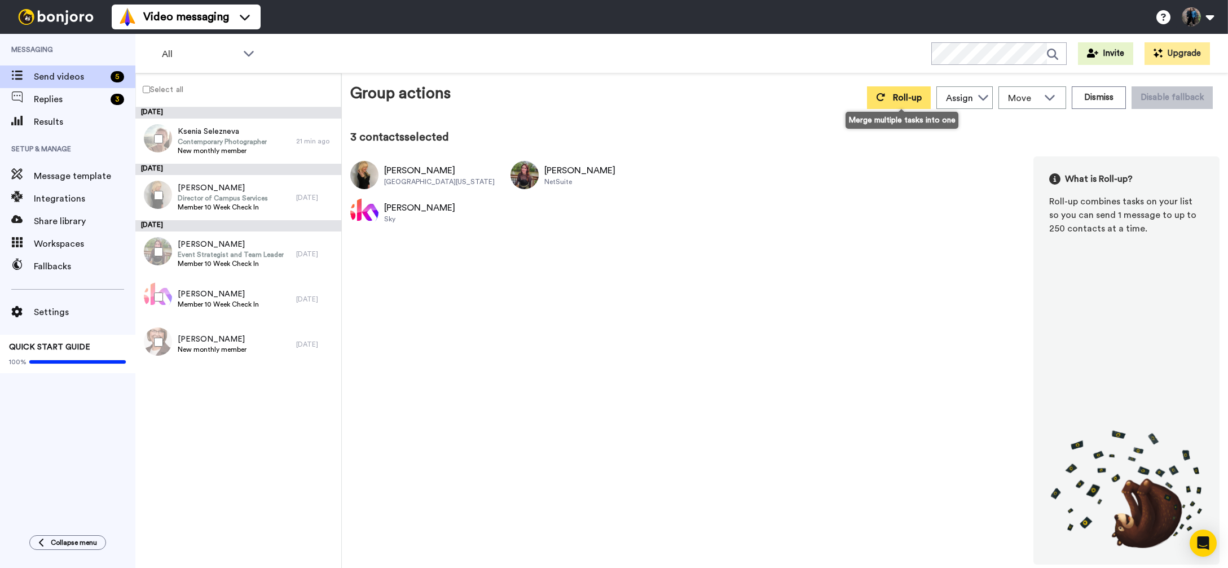
click at [909, 96] on span "Roll-up" at bounding box center [907, 97] width 29 height 9
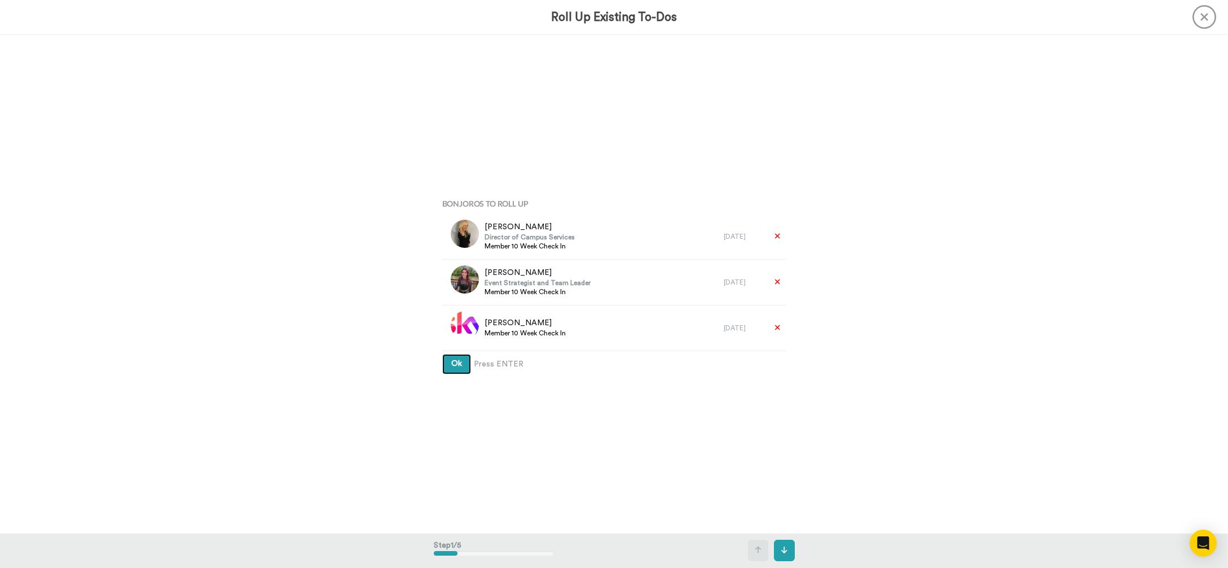
click at [454, 366] on span "Ok" at bounding box center [456, 363] width 11 height 8
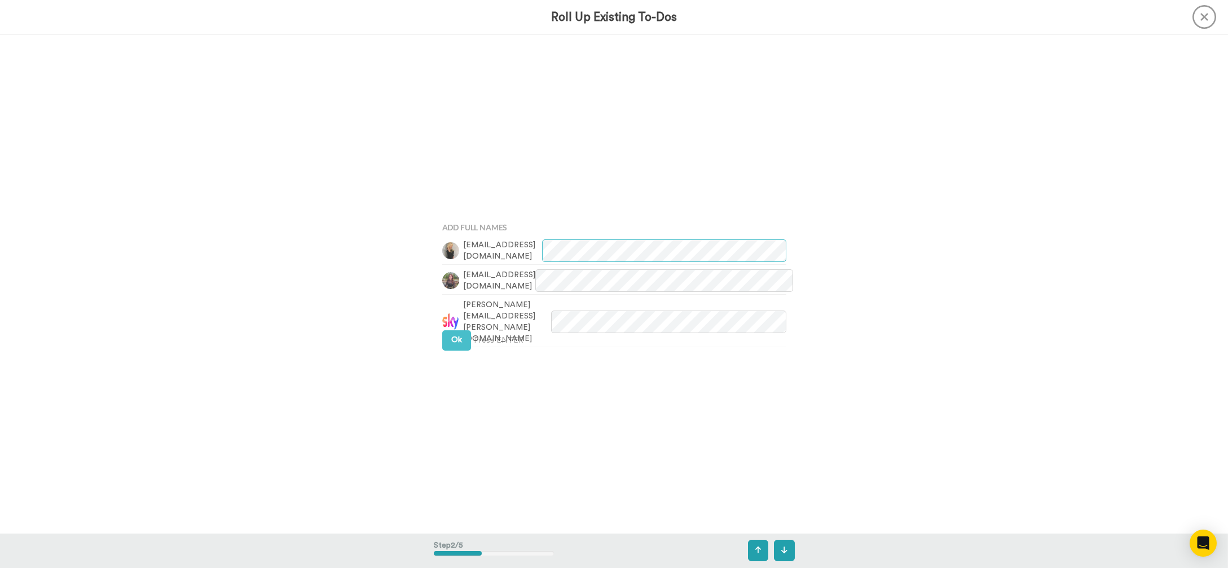
scroll to position [498, 0]
click at [459, 337] on span "Ok" at bounding box center [456, 340] width 11 height 8
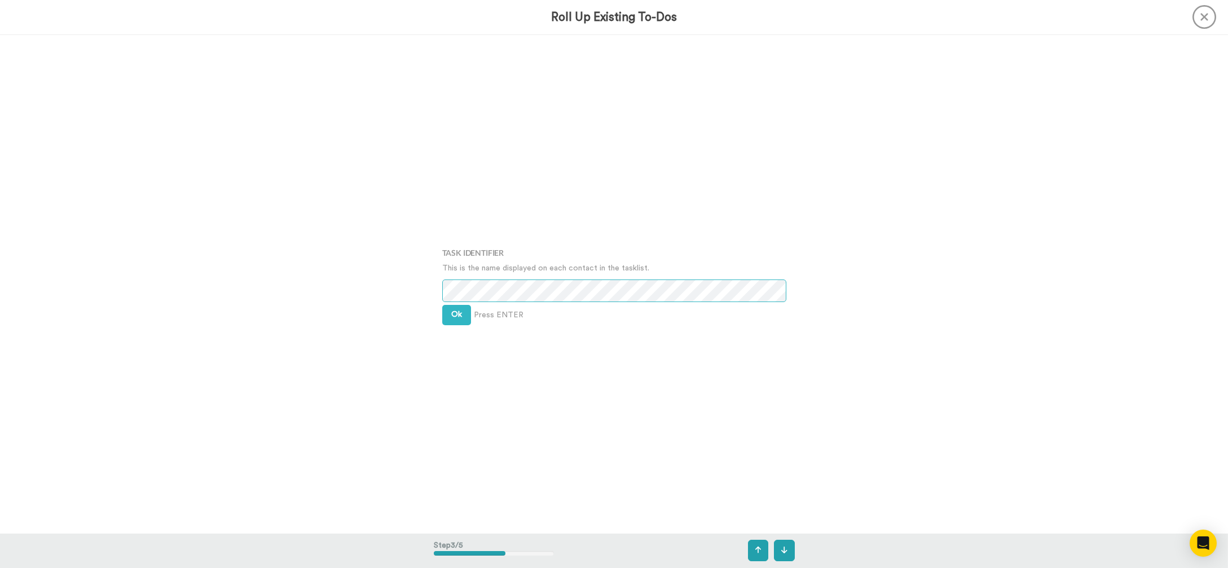
scroll to position [996, 0]
click at [434, 293] on div "Task Identifier This is the name displayed on each contact in the tasklist. Ok …" at bounding box center [614, 284] width 361 height 284
click at [460, 315] on span "Ok" at bounding box center [456, 314] width 11 height 8
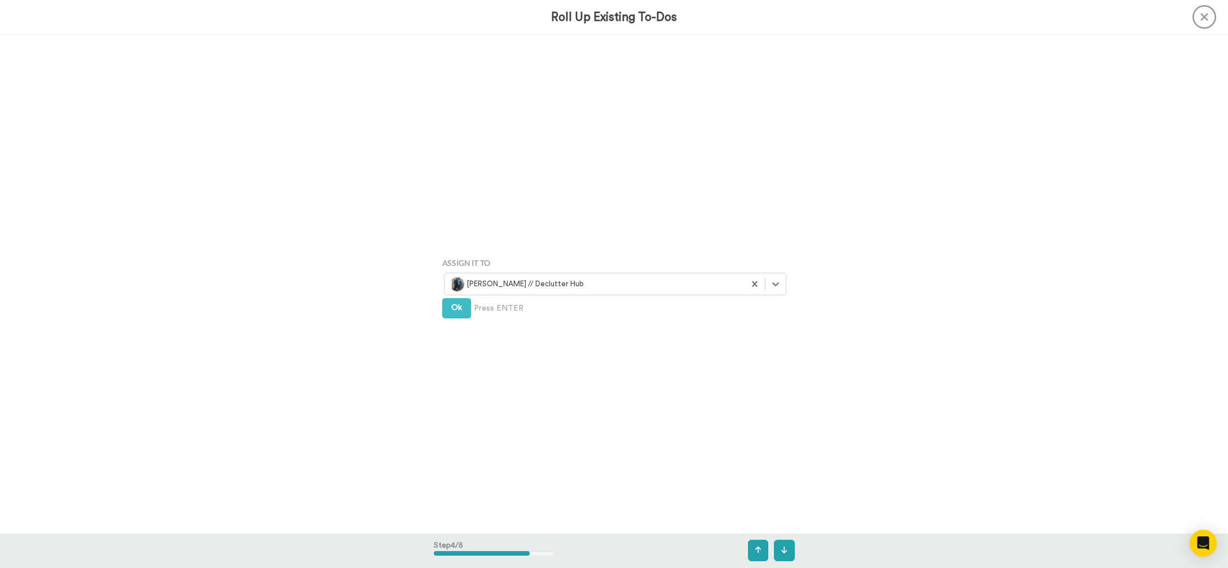
scroll to position [1494, 0]
click at [452, 305] on span "Ok" at bounding box center [456, 306] width 11 height 8
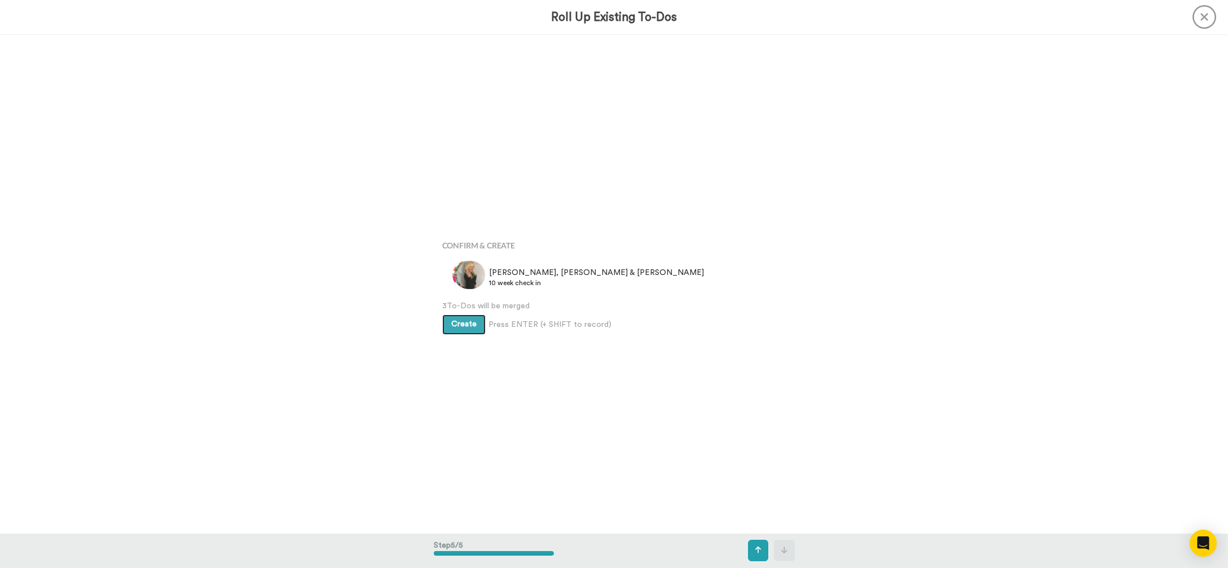
scroll to position [1992, 0]
click at [469, 319] on span "Create" at bounding box center [463, 323] width 25 height 8
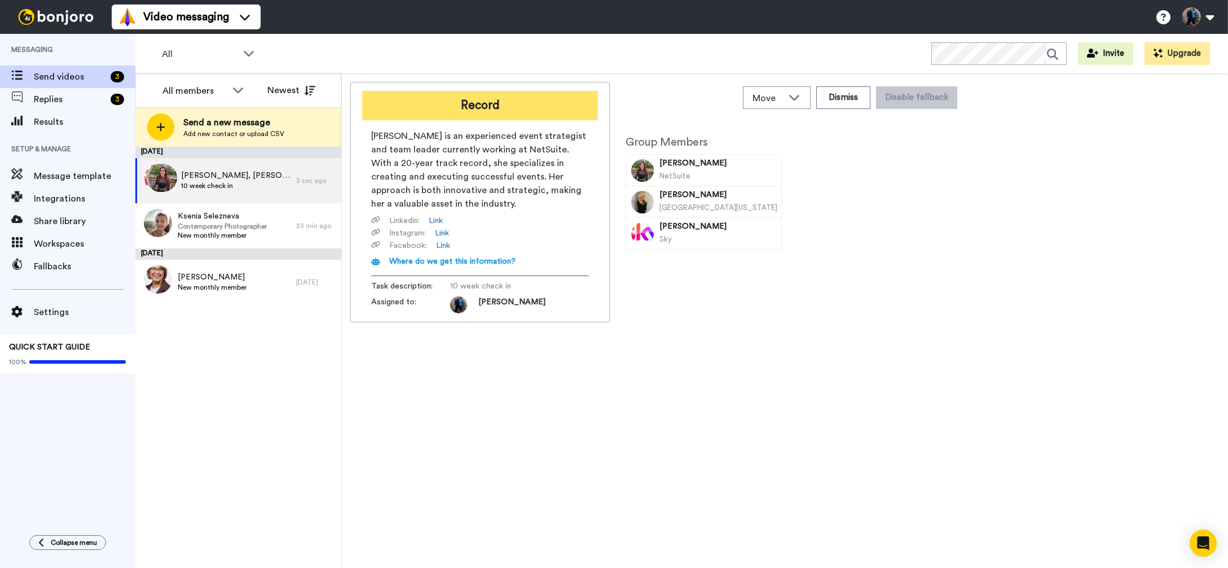
click at [486, 105] on button "Record" at bounding box center [480, 105] width 236 height 29
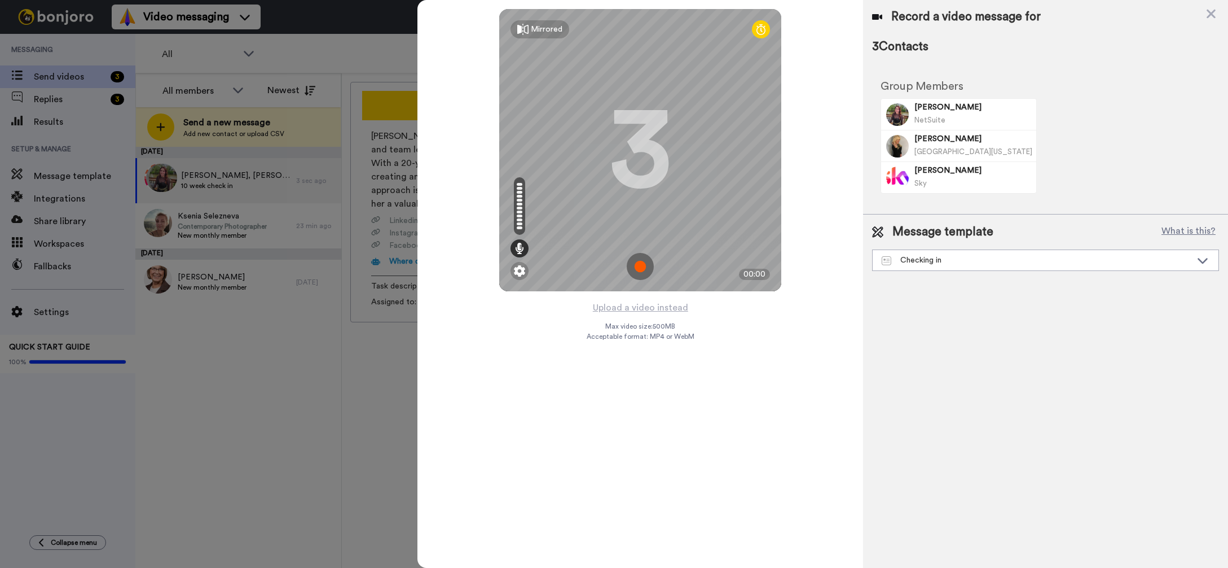
click at [636, 263] on img at bounding box center [640, 266] width 27 height 27
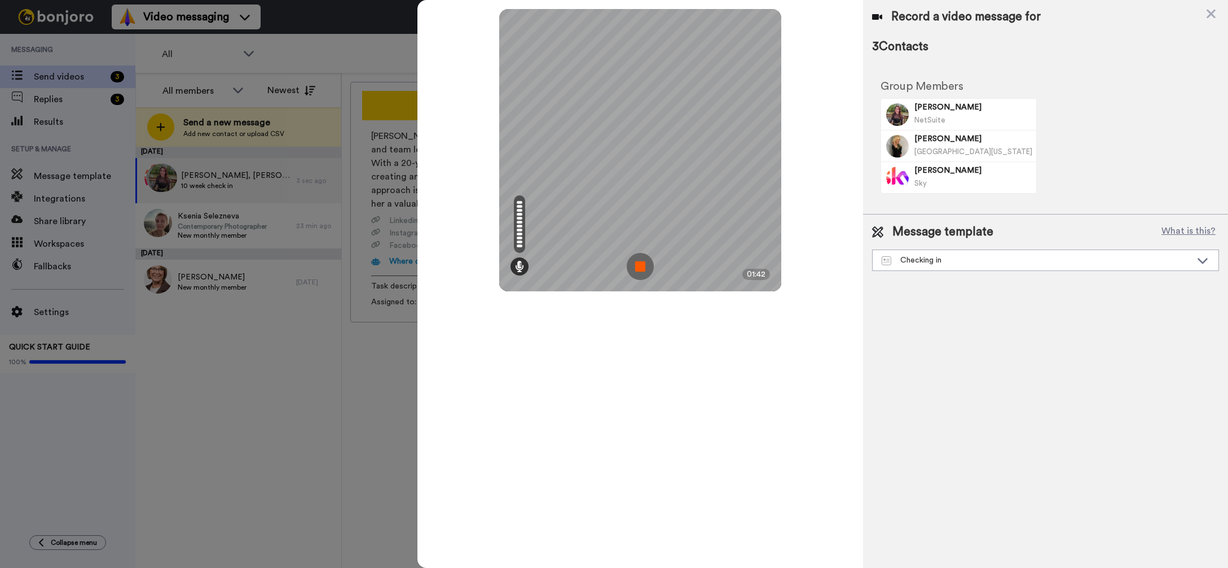
click at [636, 263] on img at bounding box center [640, 266] width 27 height 27
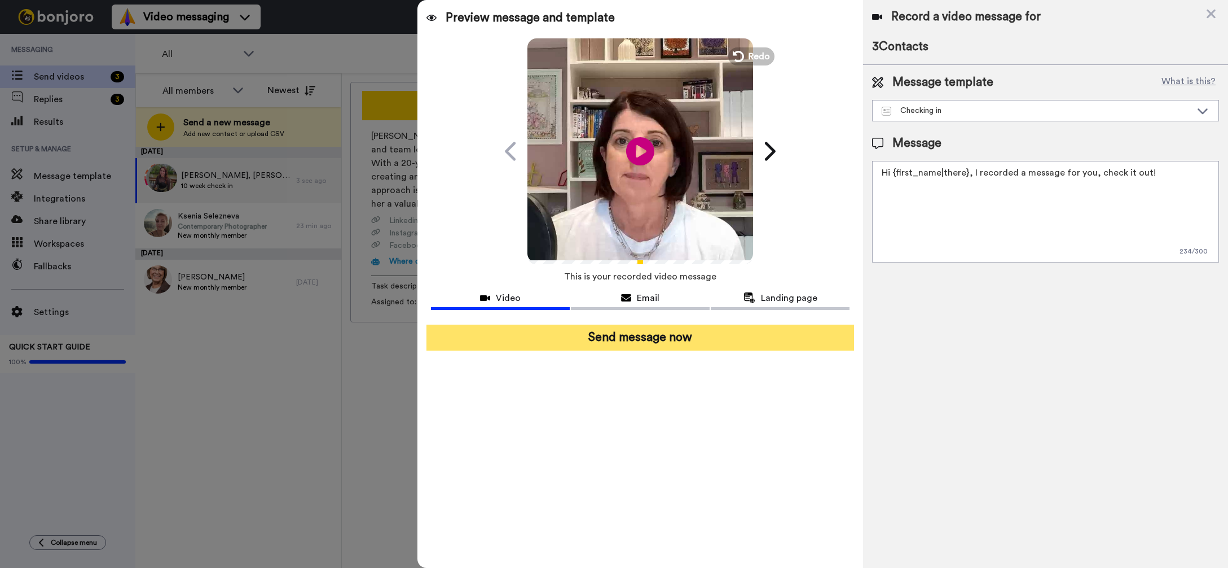
click at [647, 336] on button "Send message now" at bounding box center [640, 337] width 428 height 26
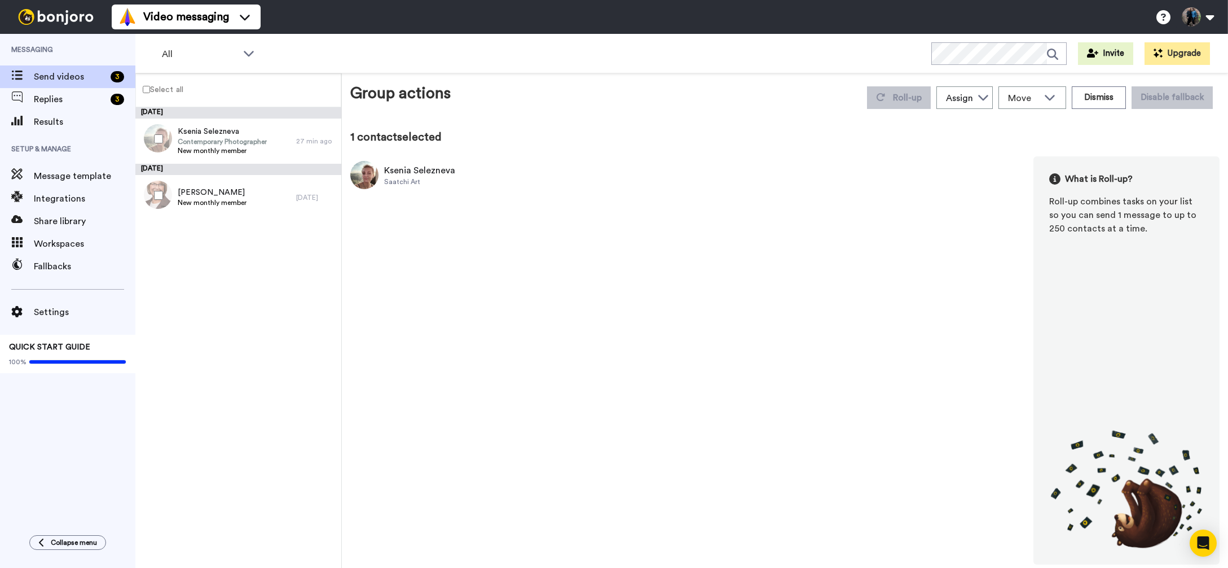
click at [417, 176] on div "Ksenia Selezneva" at bounding box center [419, 171] width 71 height 14
click at [220, 133] on span "Ksenia Selezneva" at bounding box center [222, 131] width 89 height 11
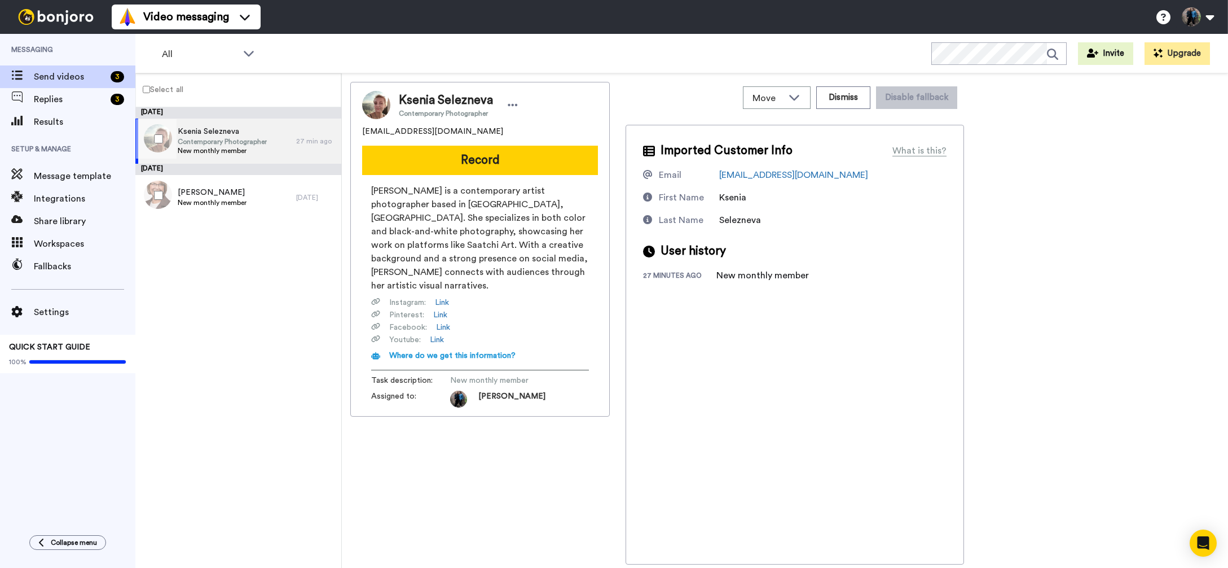
click at [245, 147] on span "New monthly member" at bounding box center [222, 150] width 89 height 9
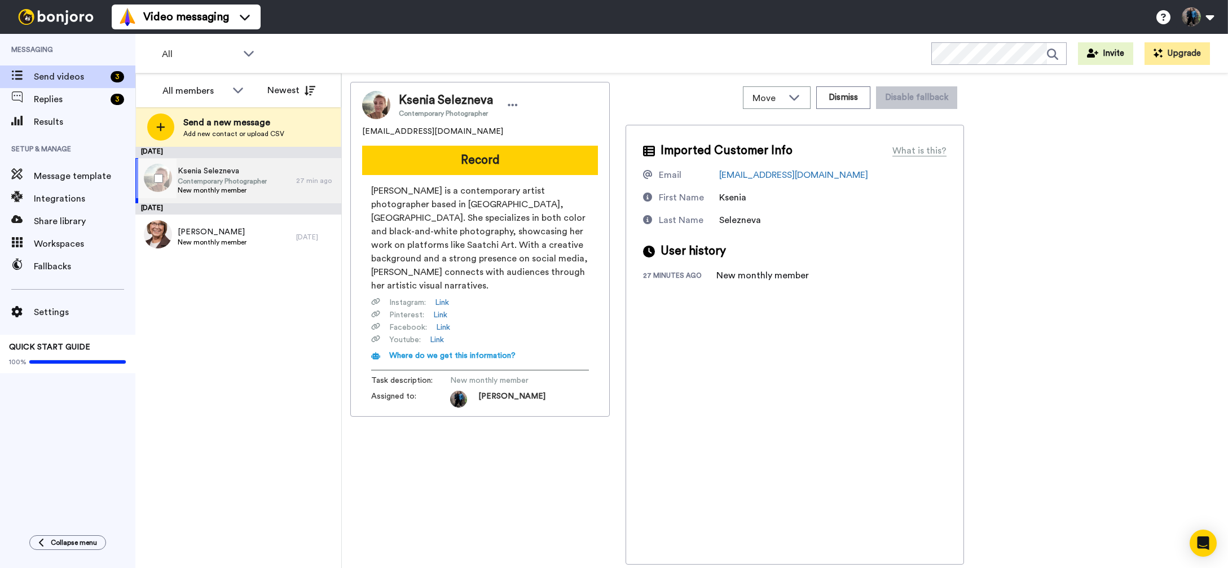
click at [216, 181] on span "Contemporary Photographer" at bounding box center [222, 181] width 89 height 9
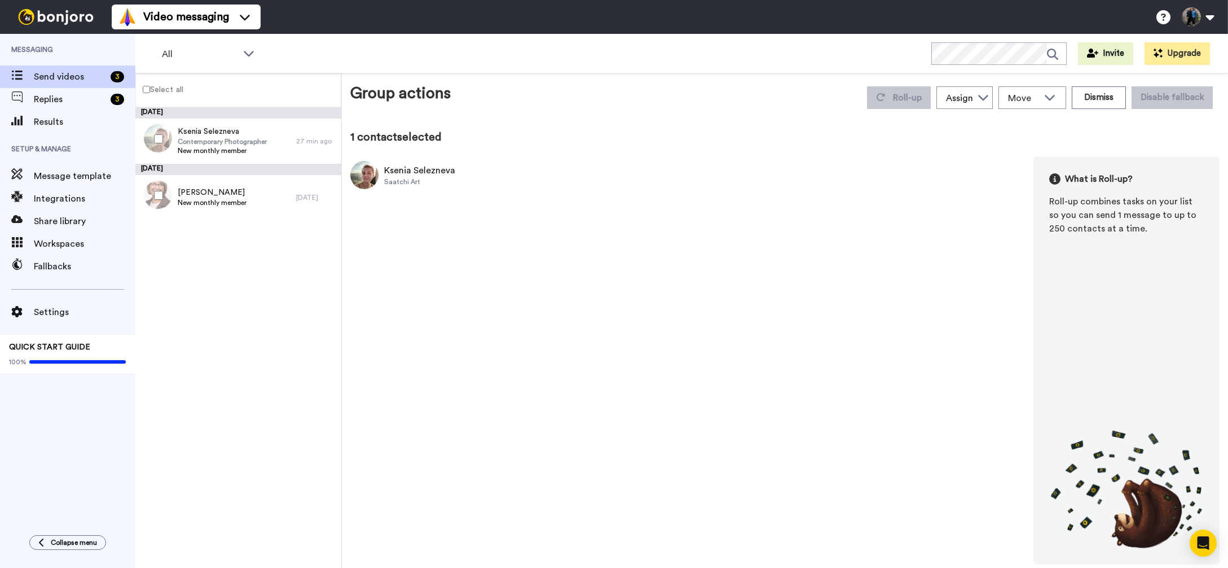
click at [447, 178] on div "Saatchi Art" at bounding box center [419, 181] width 71 height 9
click at [375, 173] on img at bounding box center [364, 175] width 28 height 28
click at [421, 172] on div "Ksenia Selezneva" at bounding box center [419, 171] width 71 height 14
click at [982, 98] on icon at bounding box center [983, 96] width 11 height 11
click at [978, 120] on span "[PERSON_NAME] // Declutter Hub" at bounding box center [987, 122] width 102 height 11
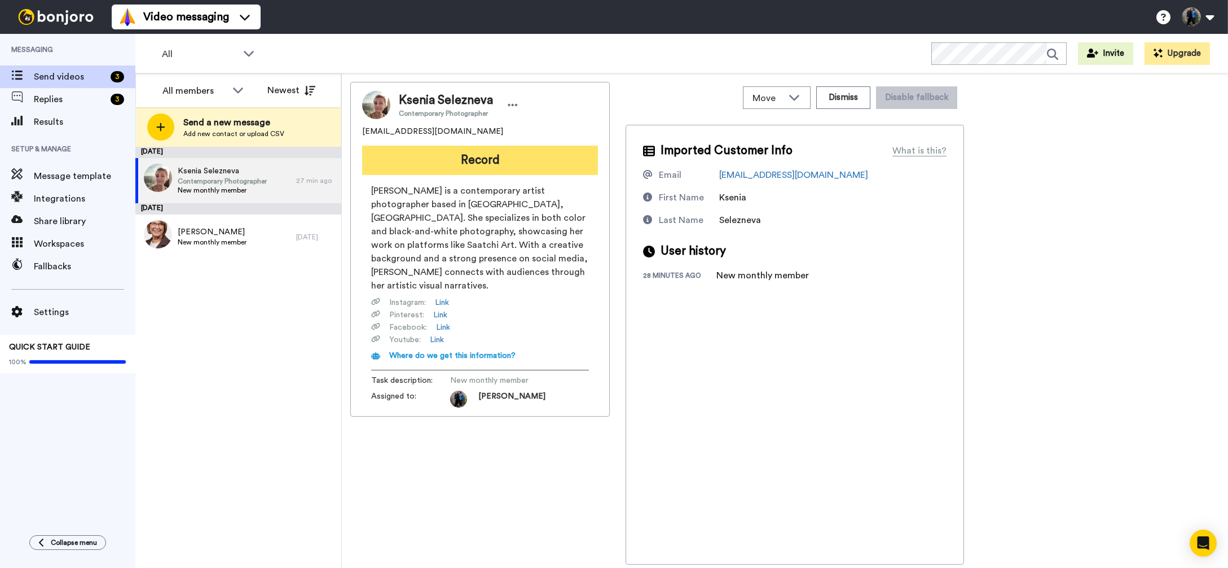
click at [513, 160] on button "Record" at bounding box center [480, 160] width 236 height 29
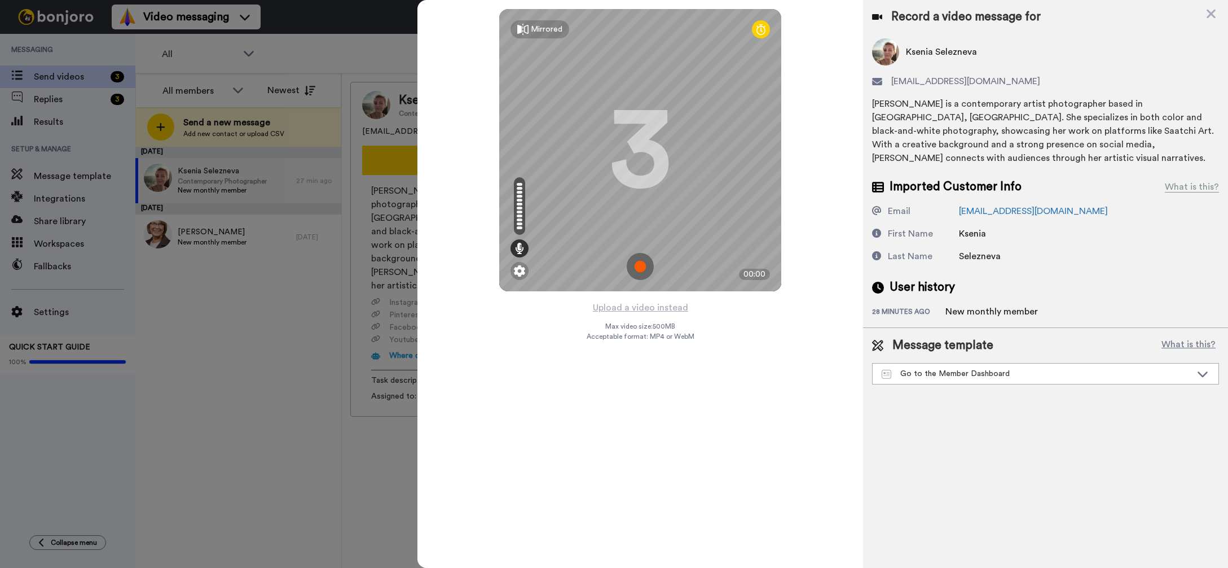
click at [641, 266] on img at bounding box center [640, 266] width 27 height 27
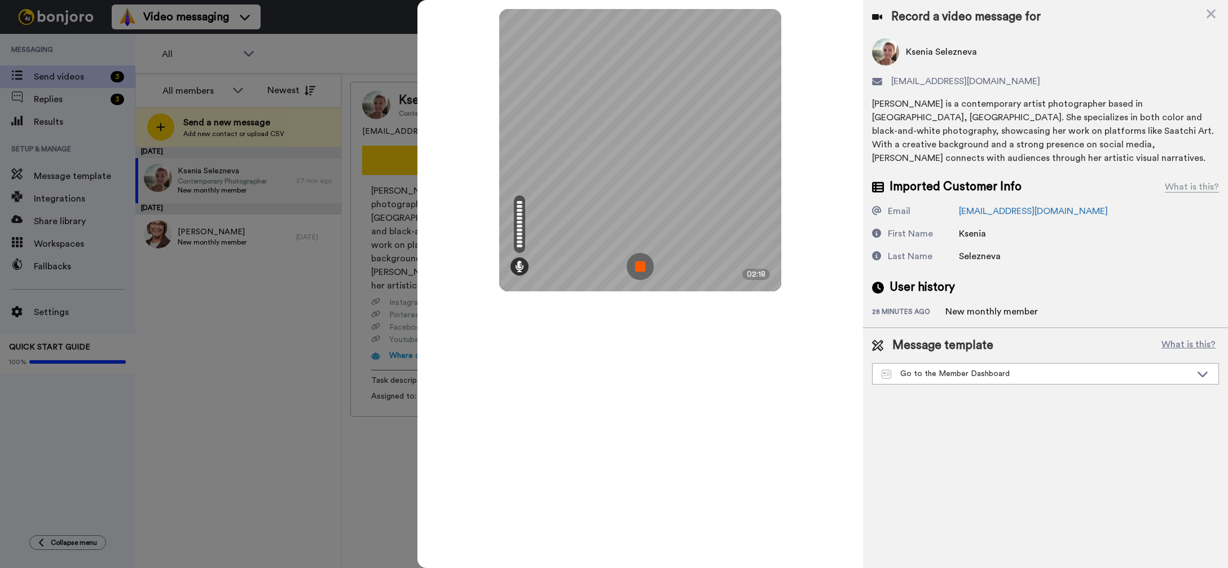
click at [640, 271] on img at bounding box center [640, 266] width 27 height 27
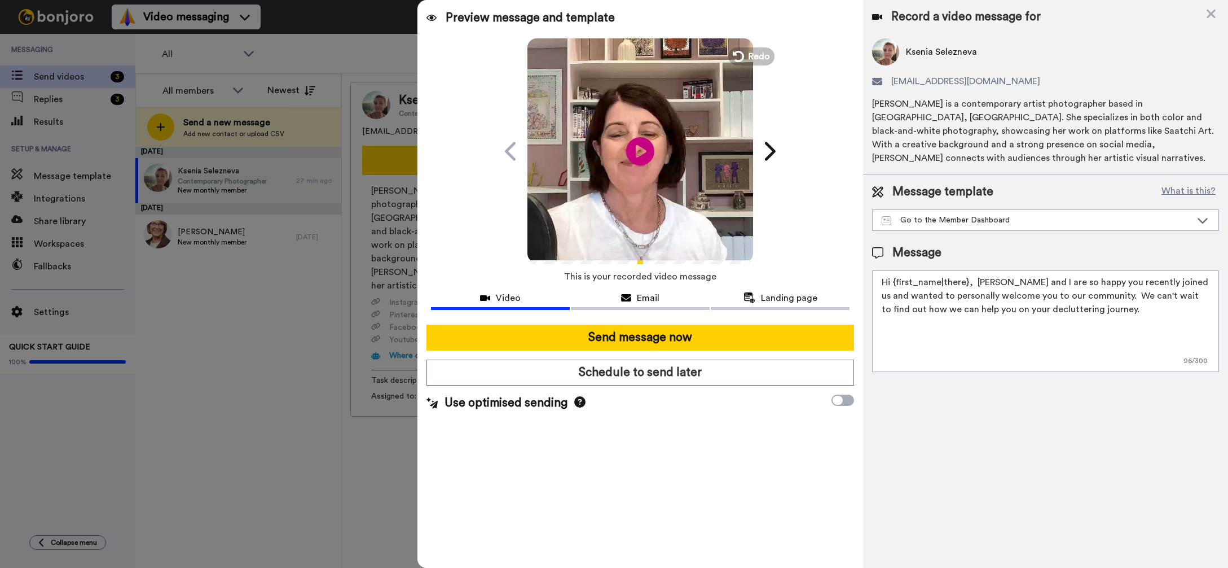
drag, startPoint x: 1000, startPoint y: 268, endPoint x: 975, endPoint y: 270, distance: 24.9
click at [975, 270] on textarea "Hi {first_name|there}, [PERSON_NAME] and I are so happy you recently joined us …" at bounding box center [1045, 321] width 347 height 102
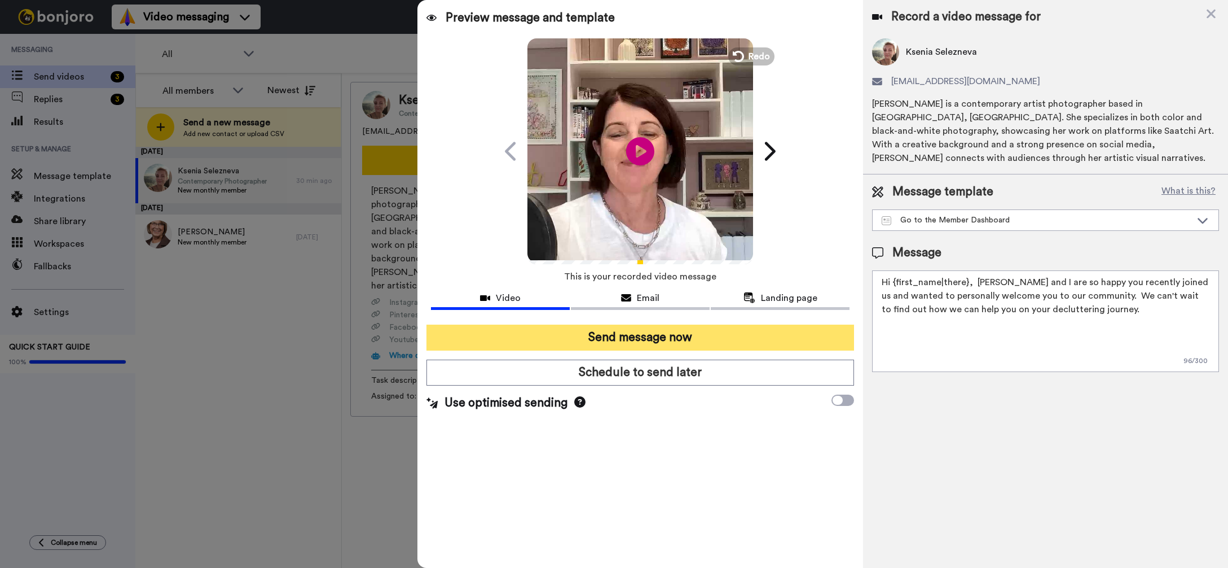
type textarea "Hi {first_name|there}, Ingrid and I are so happy you recently joined us and wan…"
click at [652, 337] on button "Send message now" at bounding box center [640, 337] width 428 height 26
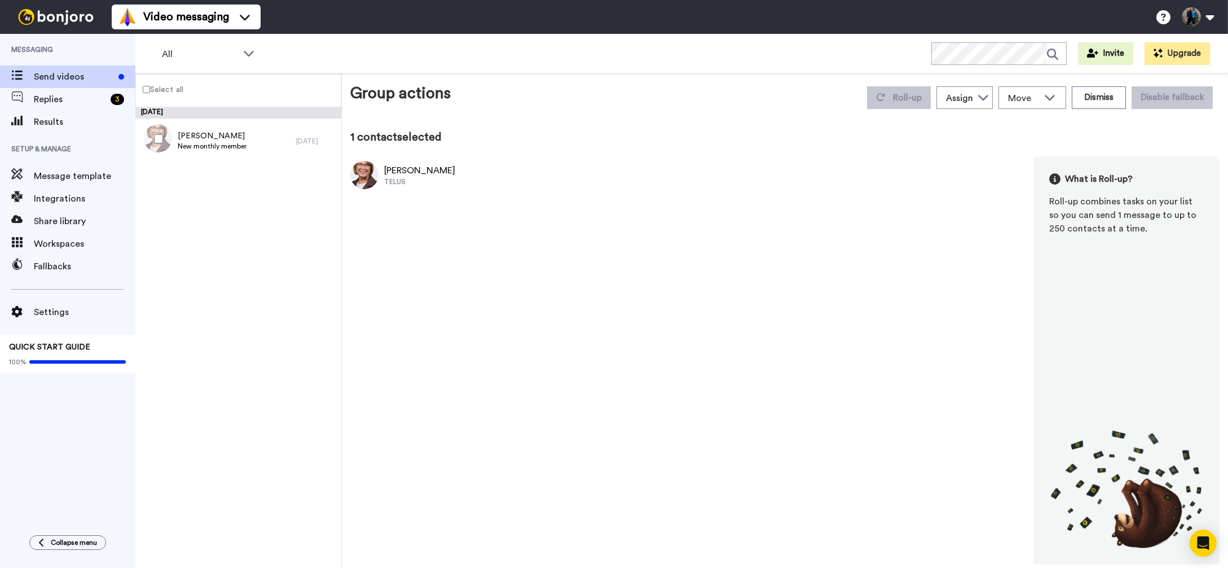
click at [433, 175] on div "[PERSON_NAME]" at bounding box center [419, 171] width 71 height 14
click at [416, 172] on div "[PERSON_NAME]" at bounding box center [419, 171] width 71 height 14
click at [391, 173] on div "[PERSON_NAME]" at bounding box center [419, 171] width 71 height 14
click at [986, 96] on icon at bounding box center [983, 96] width 11 height 11
click at [978, 121] on span "[PERSON_NAME] // Declutter Hub" at bounding box center [987, 122] width 102 height 11
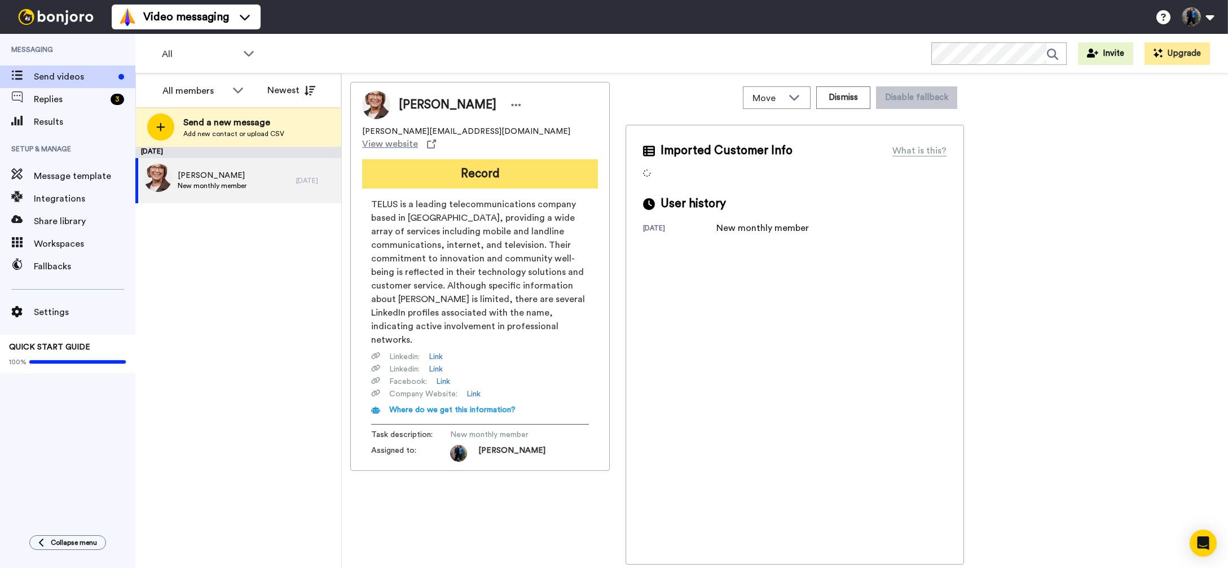
click at [502, 162] on button "Record" at bounding box center [480, 173] width 236 height 29
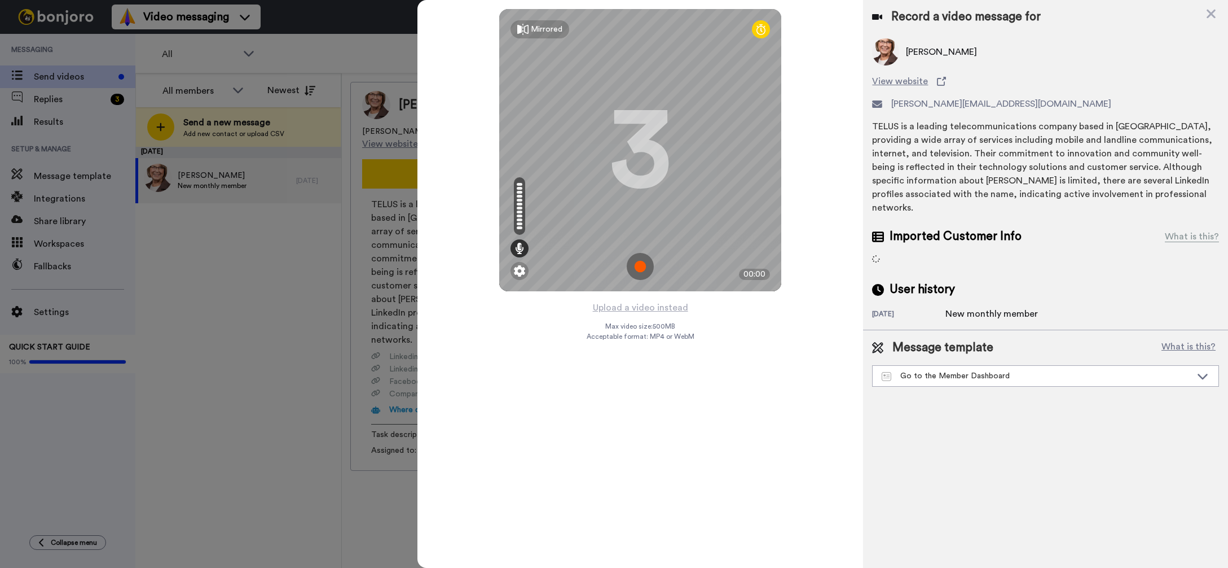
click at [641, 263] on img at bounding box center [640, 266] width 27 height 27
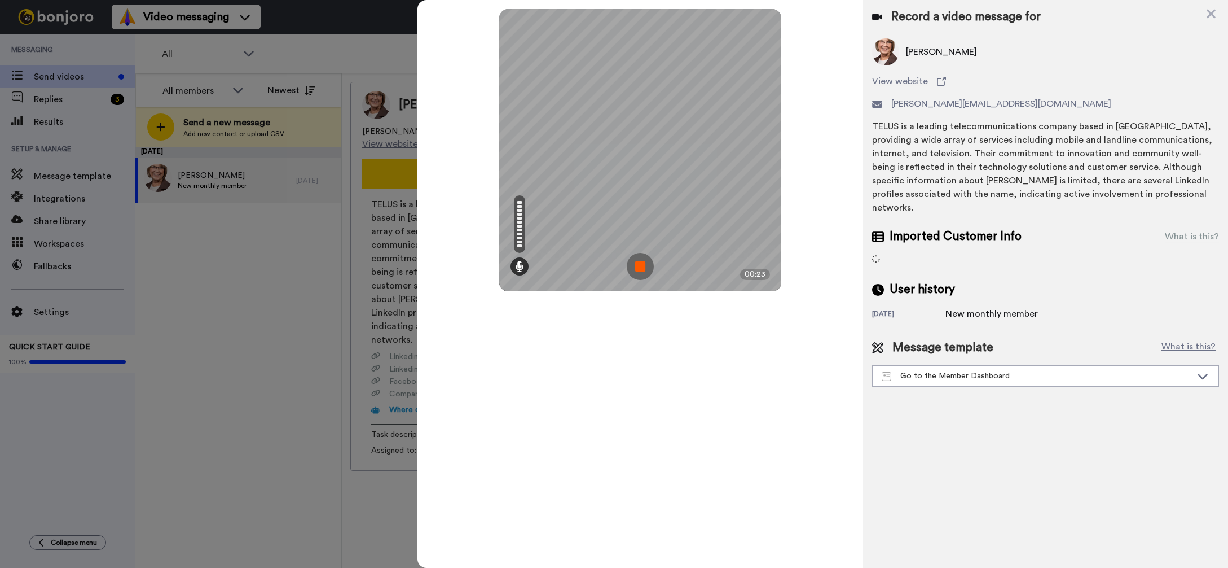
click at [640, 266] on img at bounding box center [640, 266] width 27 height 27
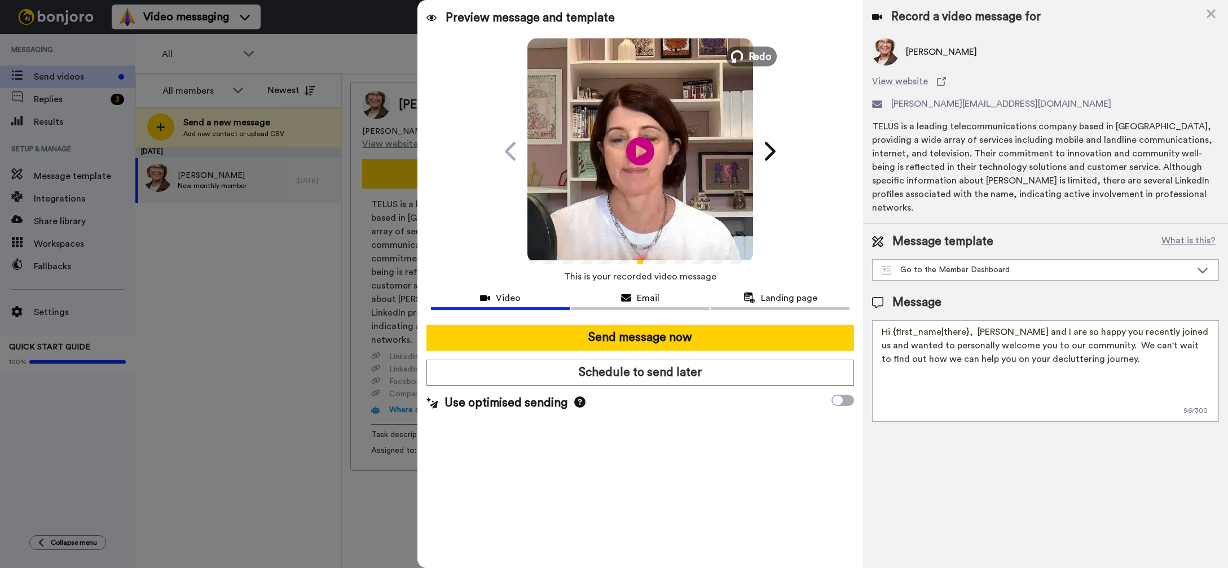
click at [755, 55] on span "Redo" at bounding box center [761, 56] width 24 height 15
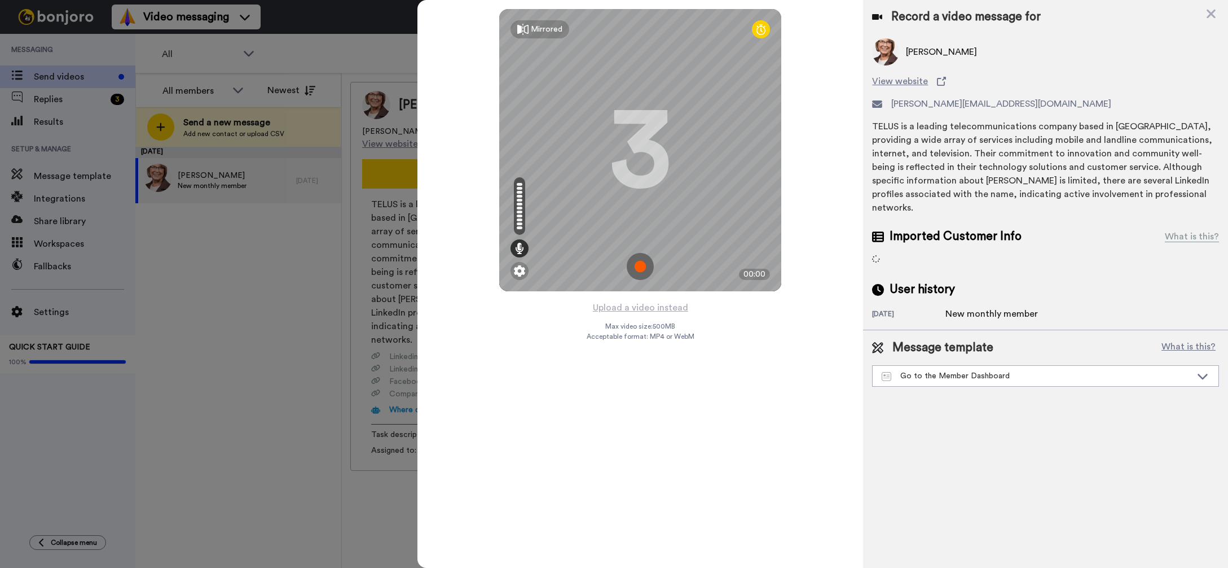
click at [637, 264] on img at bounding box center [640, 266] width 27 height 27
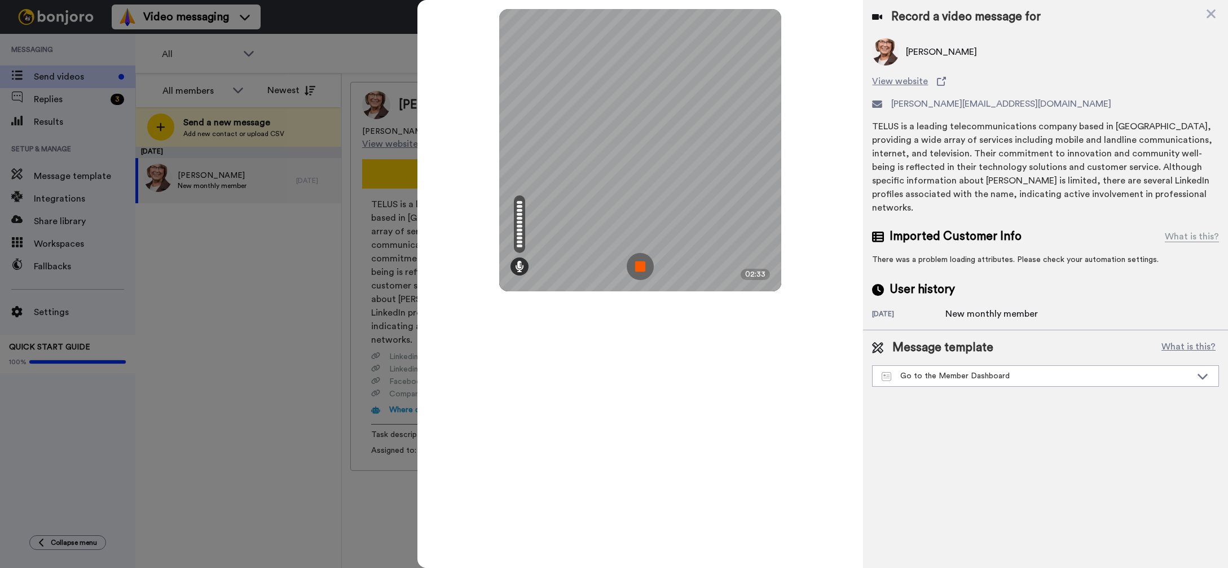
click at [639, 269] on img at bounding box center [640, 266] width 27 height 27
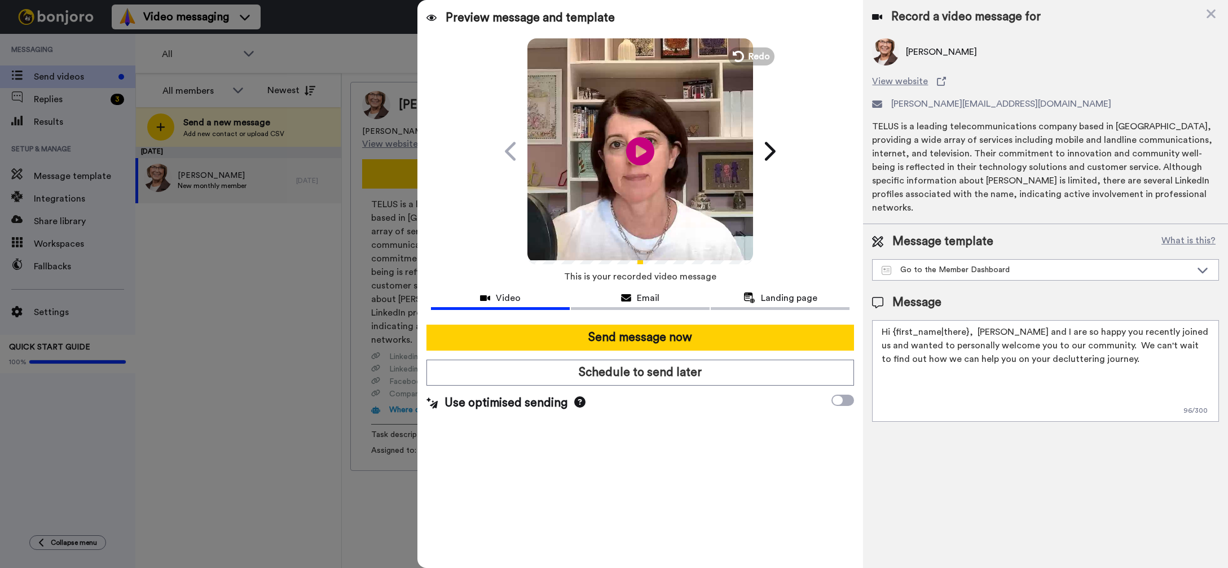
drag, startPoint x: 999, startPoint y: 319, endPoint x: 974, endPoint y: 314, distance: 25.3
click at [973, 320] on textarea "Hi {first_name|there}, Lesley and I are so happy you recently joined us and wan…" at bounding box center [1045, 371] width 347 height 102
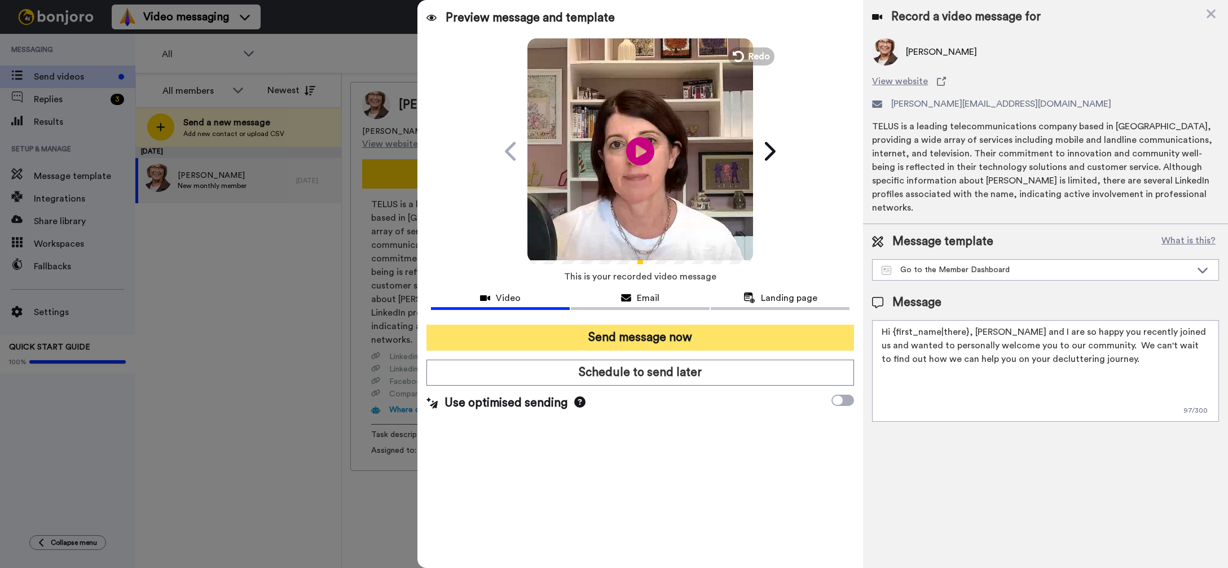
type textarea "Hi {first_name|there}, Ingrid and I are so happy you recently joined us and wan…"
click at [687, 335] on button "Send message now" at bounding box center [640, 337] width 428 height 26
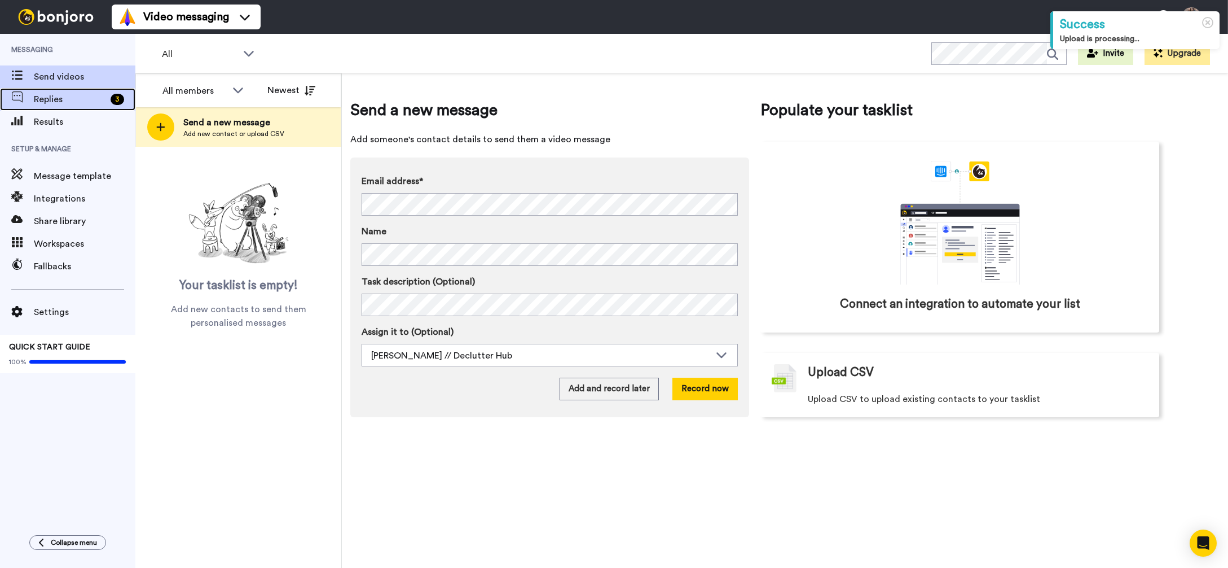
click at [64, 101] on span "Replies" at bounding box center [70, 100] width 72 height 14
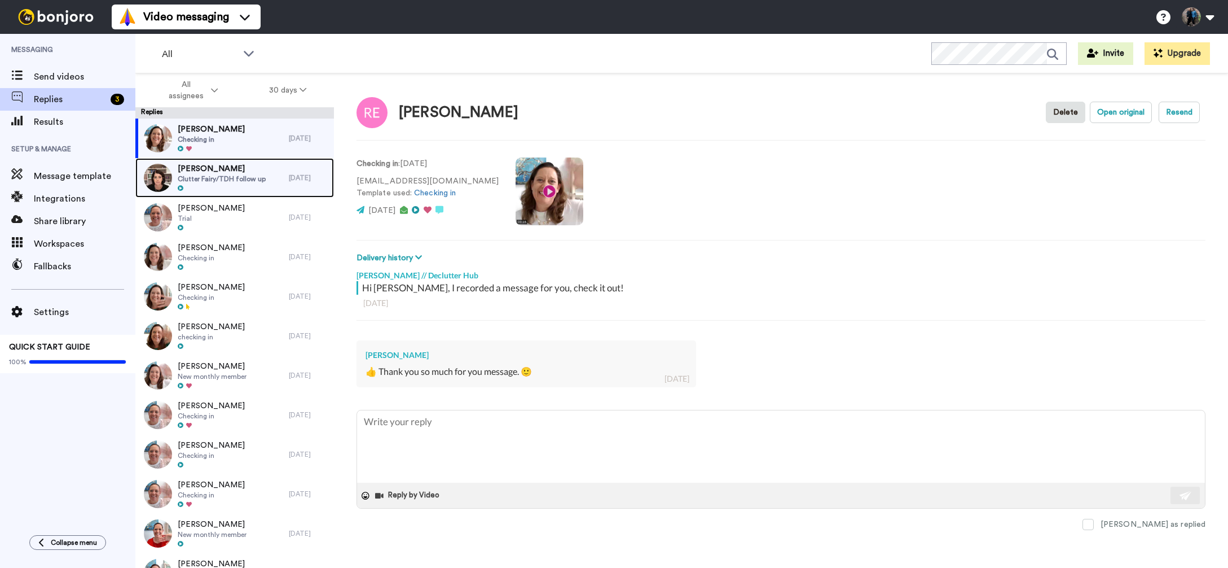
click at [263, 177] on div "[PERSON_NAME] Clutter Fairy/TDH follow up" at bounding box center [211, 177] width 153 height 39
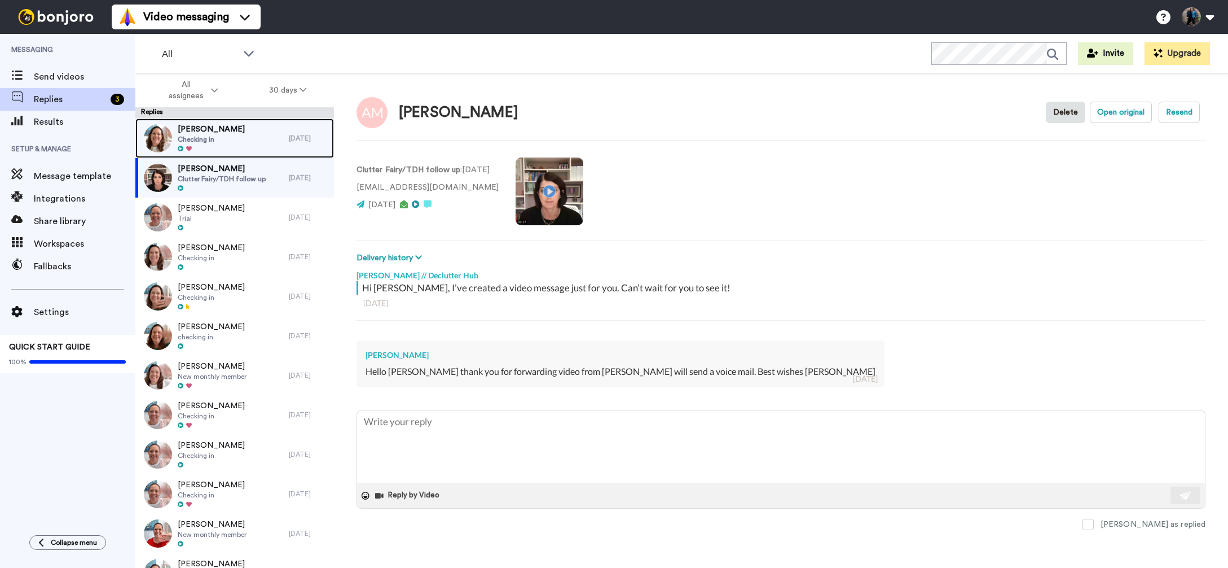
click at [237, 139] on div "[PERSON_NAME] Checking in" at bounding box center [211, 137] width 153 height 39
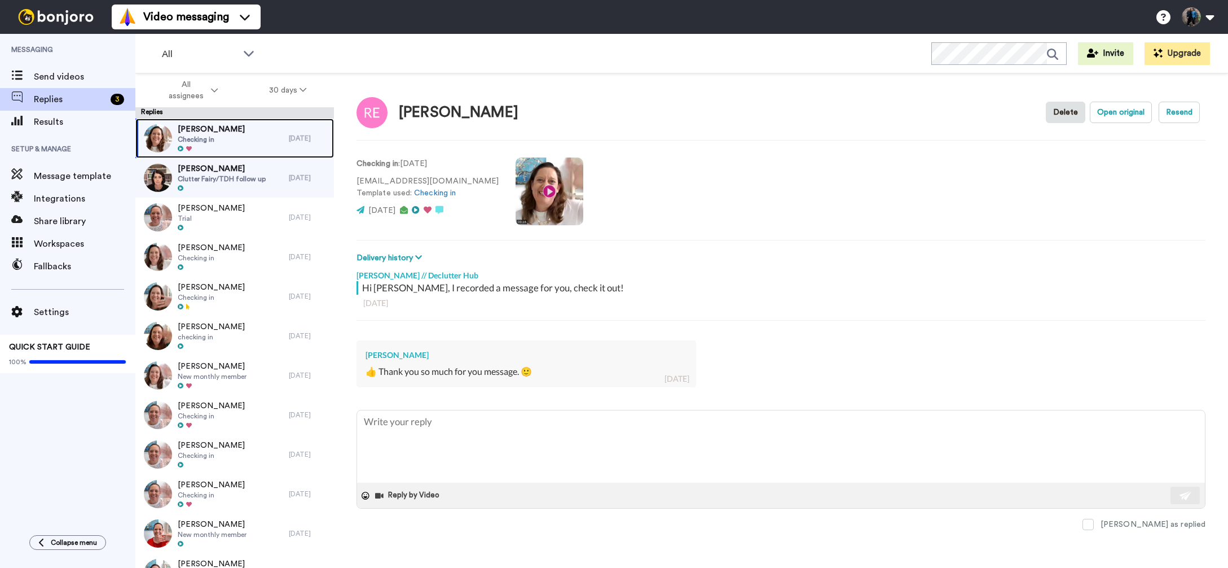
type textarea "x"
